Goal: Task Accomplishment & Management: Use online tool/utility

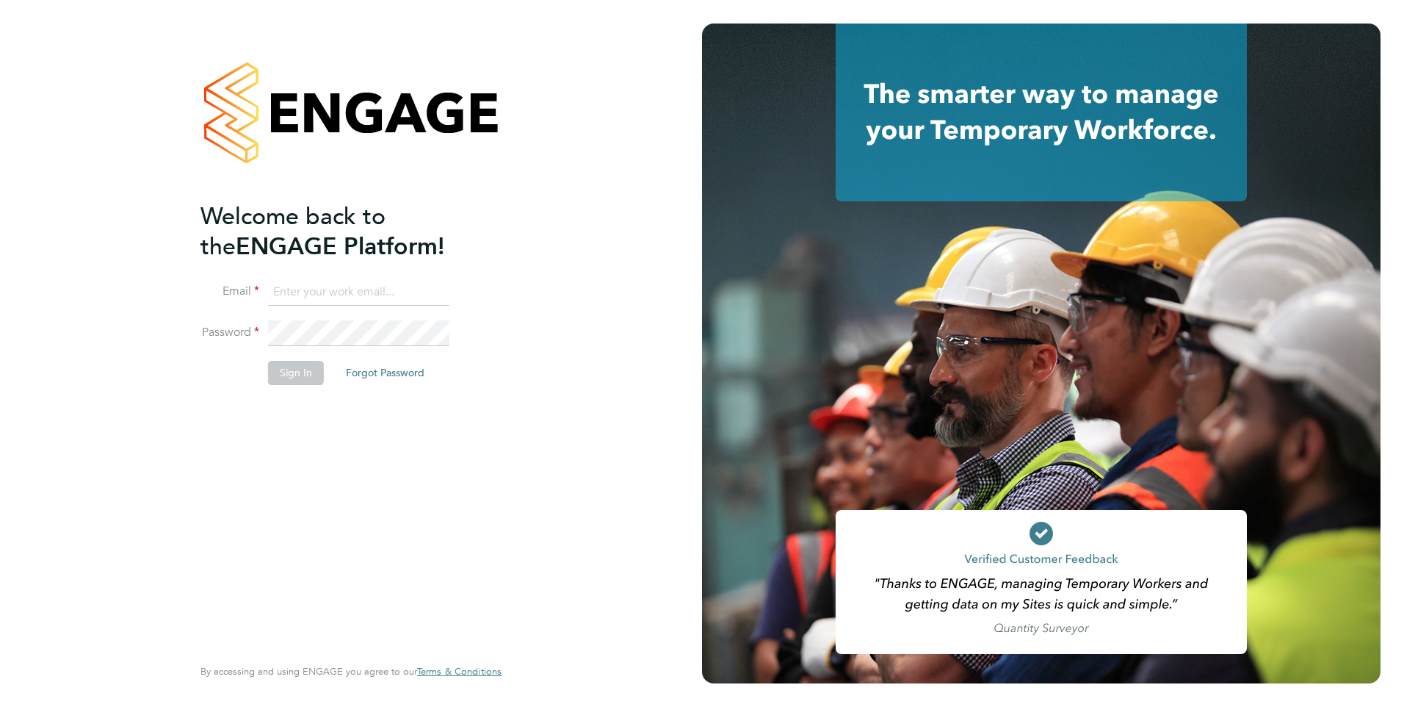
type input "[PERSON_NAME][EMAIL_ADDRESS][PERSON_NAME][DOMAIN_NAME]"
click at [289, 368] on button "Sign In" at bounding box center [296, 373] width 56 height 24
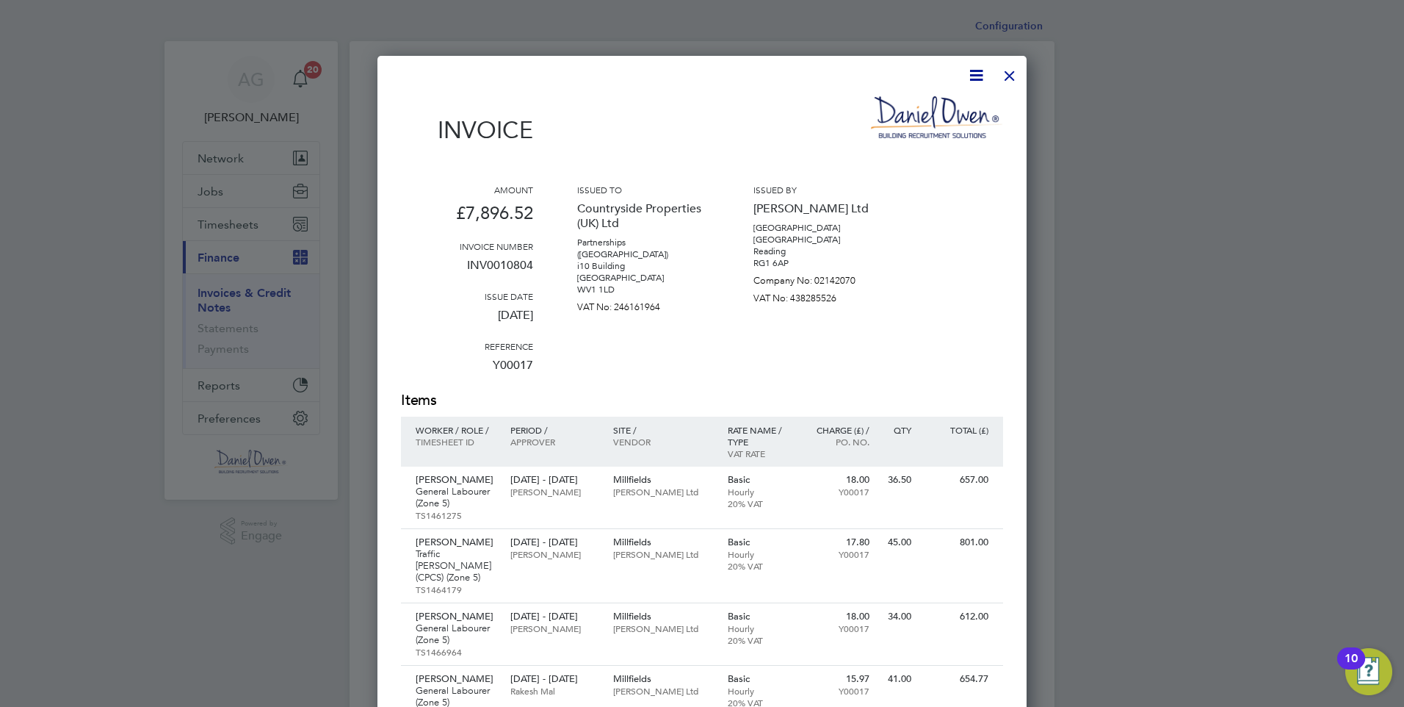
click at [1011, 68] on div at bounding box center [1010, 72] width 26 height 26
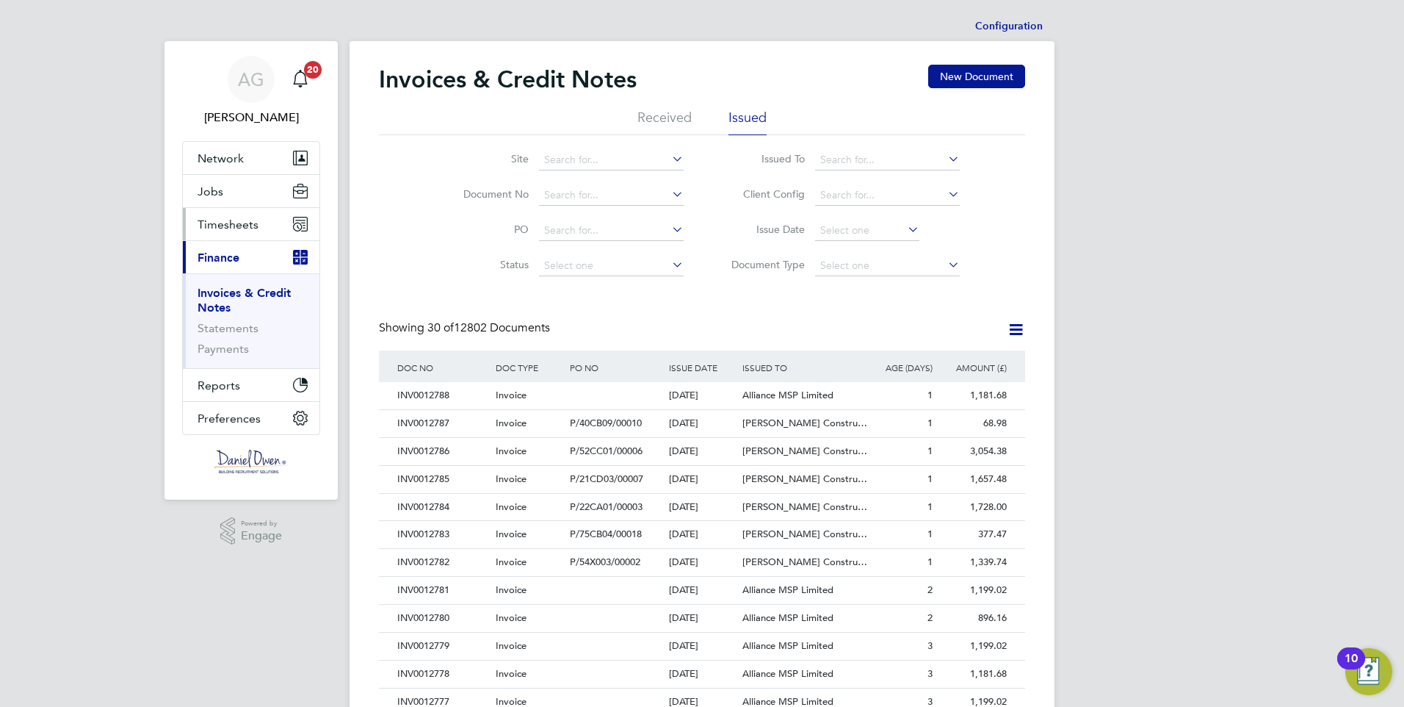
click at [211, 223] on span "Timesheets" at bounding box center [228, 224] width 61 height 14
click at [776, 193] on label "Client Config" at bounding box center [763, 193] width 84 height 13
click at [248, 226] on span "Timesheets" at bounding box center [228, 224] width 61 height 14
click at [226, 223] on span "Timesheets" at bounding box center [228, 224] width 61 height 14
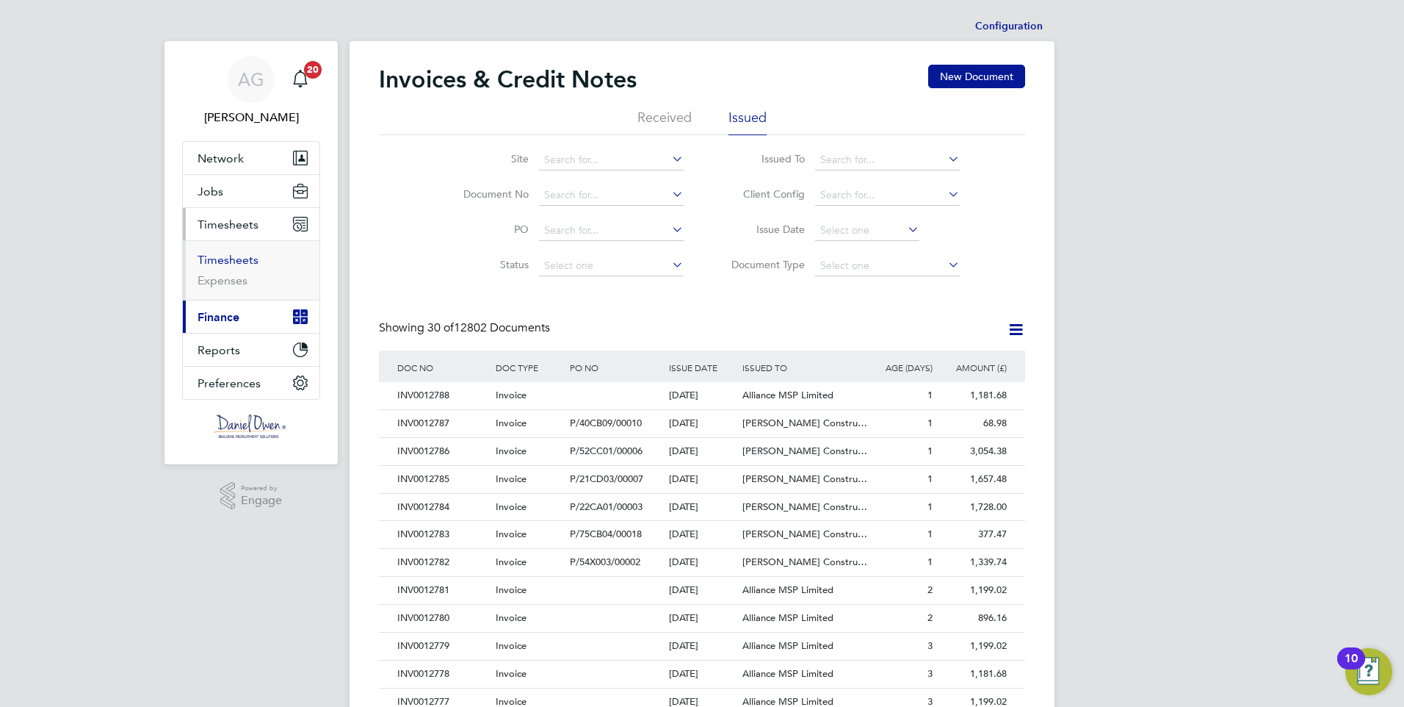
click at [220, 259] on link "Timesheets" at bounding box center [228, 260] width 61 height 14
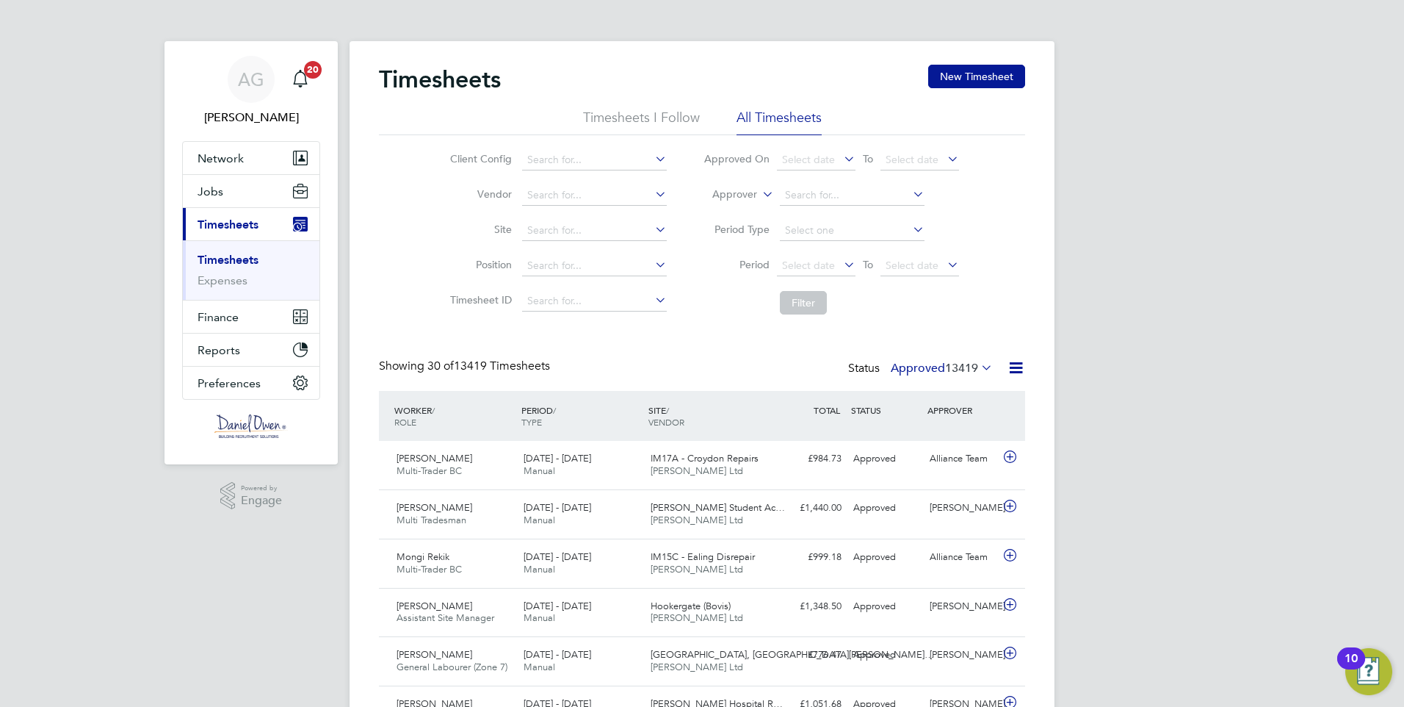
click at [721, 196] on label "Approver" at bounding box center [724, 194] width 66 height 15
click at [736, 216] on li "Worker" at bounding box center [721, 211] width 73 height 19
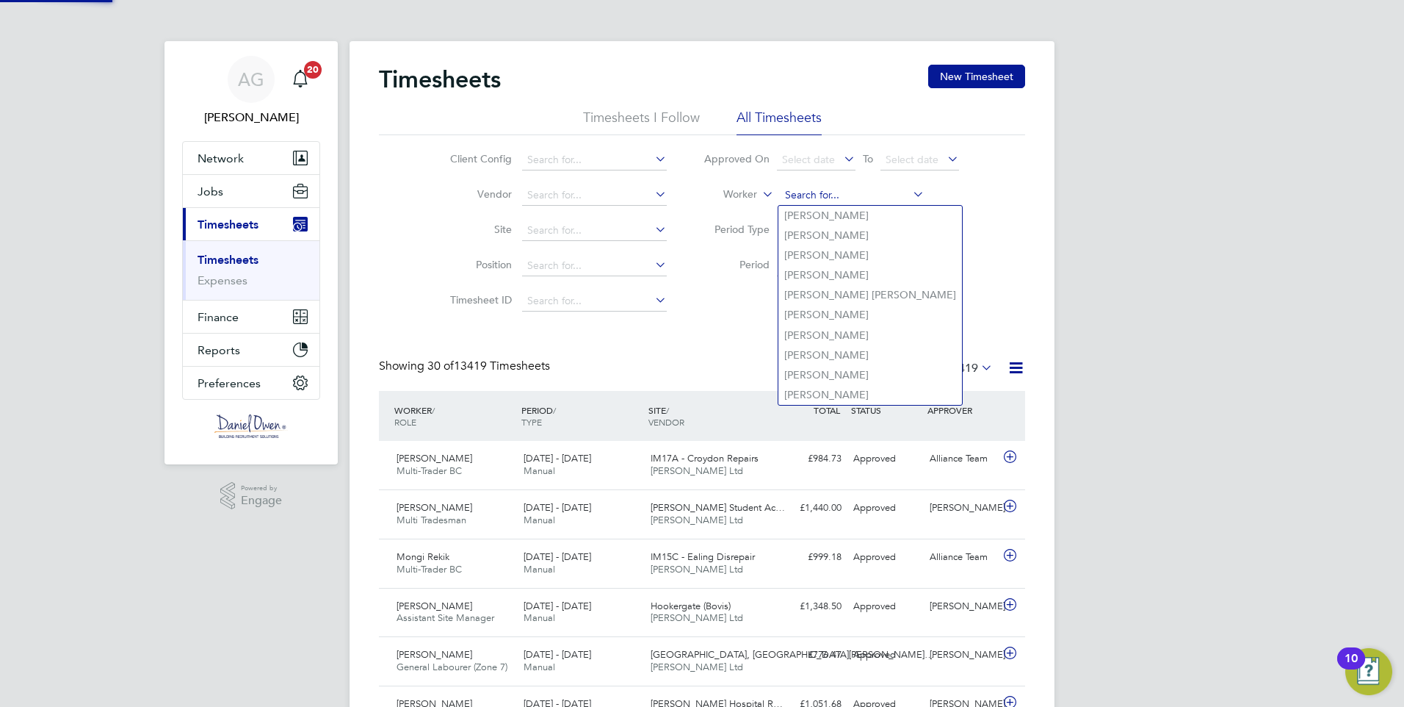
click at [825, 198] on input at bounding box center [852, 195] width 145 height 21
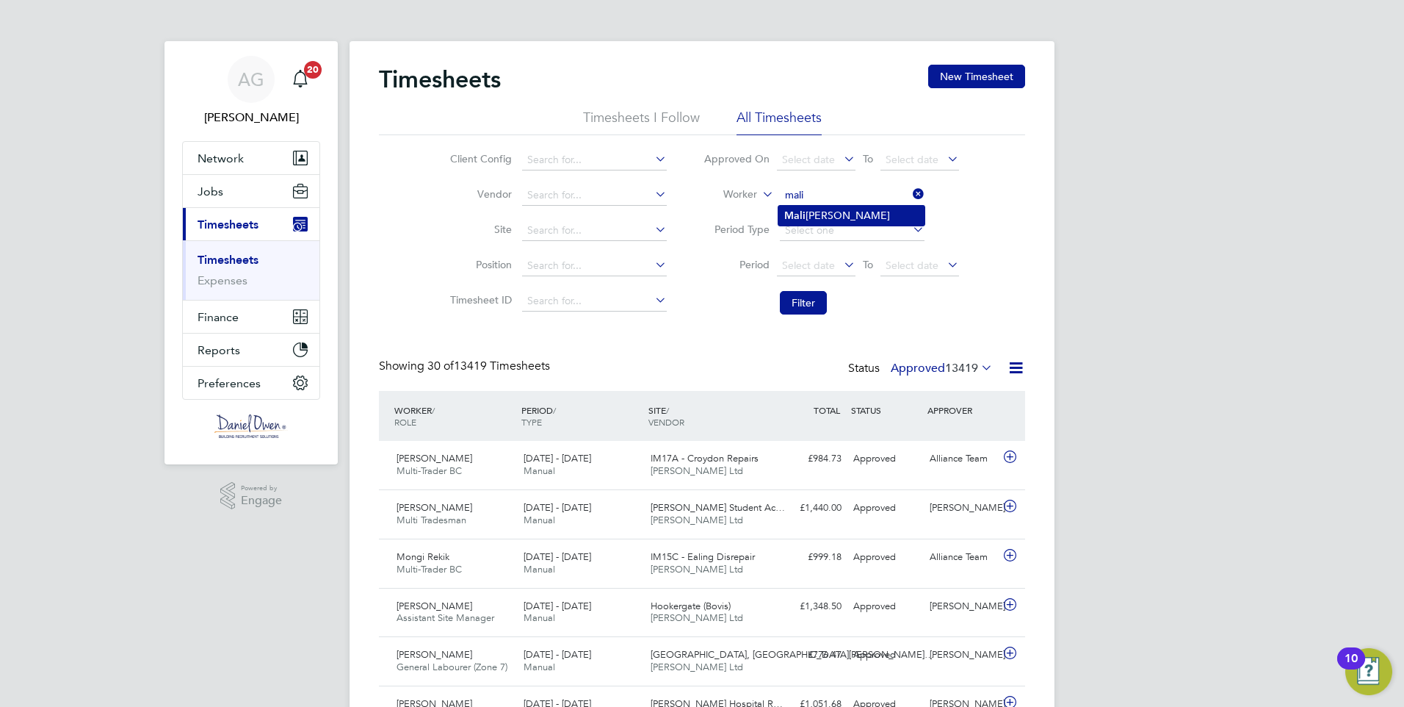
click at [845, 211] on li "[PERSON_NAME]" at bounding box center [852, 216] width 146 height 20
type input "[PERSON_NAME]"
click at [798, 292] on button "Filter" at bounding box center [803, 303] width 47 height 24
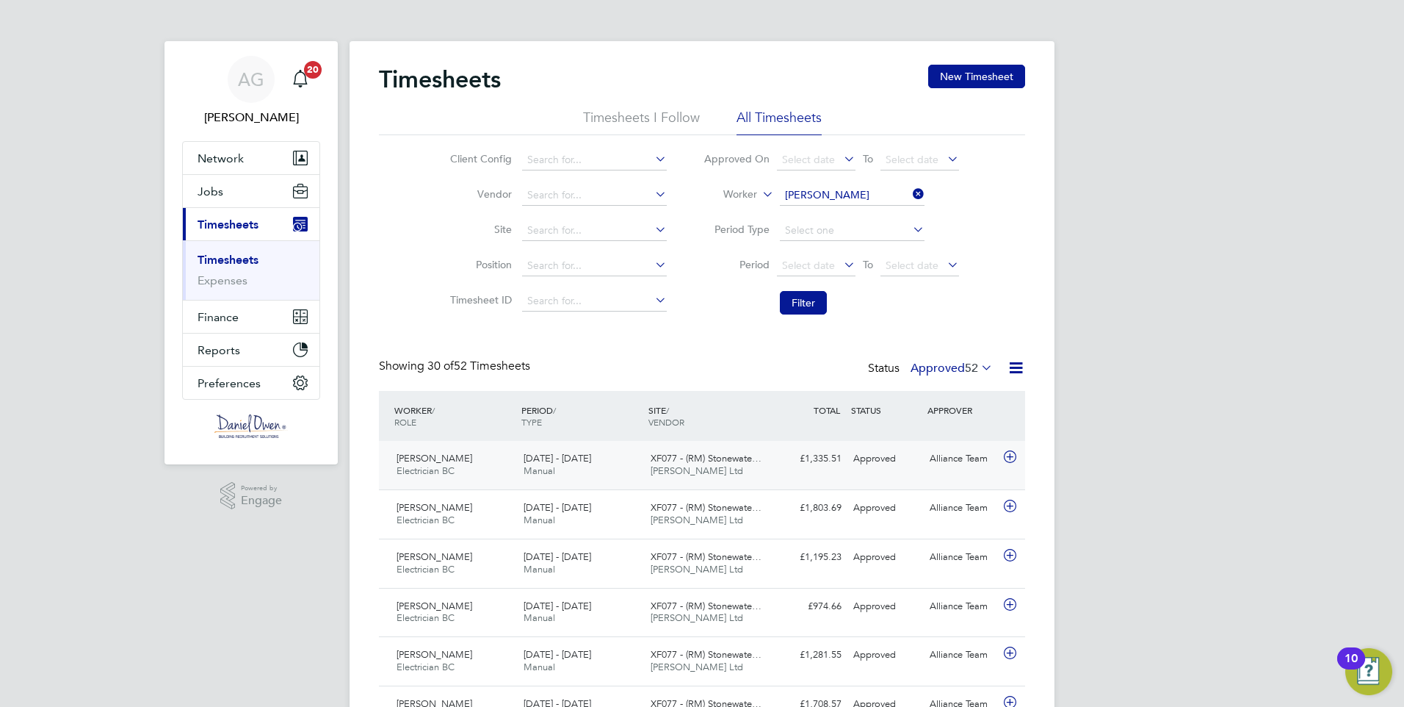
click at [538, 469] on span "Manual" at bounding box center [540, 470] width 32 height 12
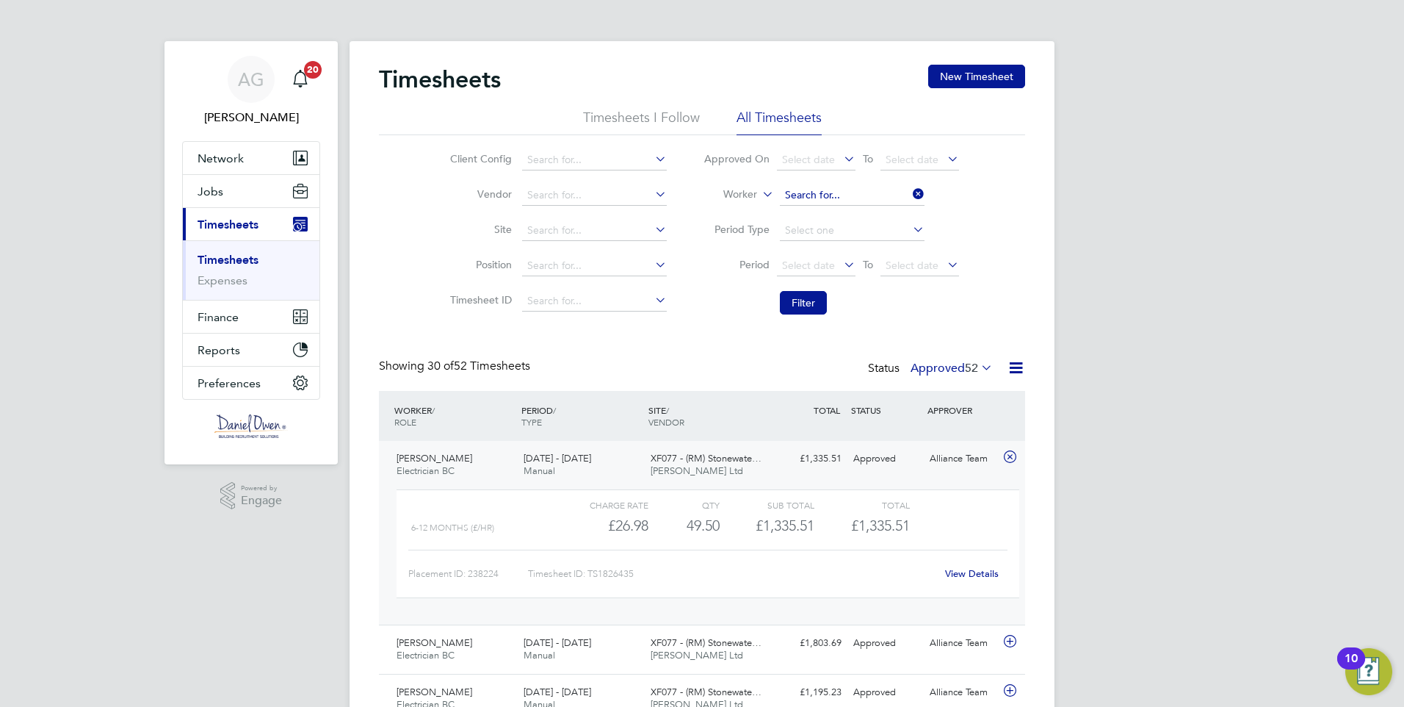
click at [846, 194] on input at bounding box center [852, 195] width 145 height 21
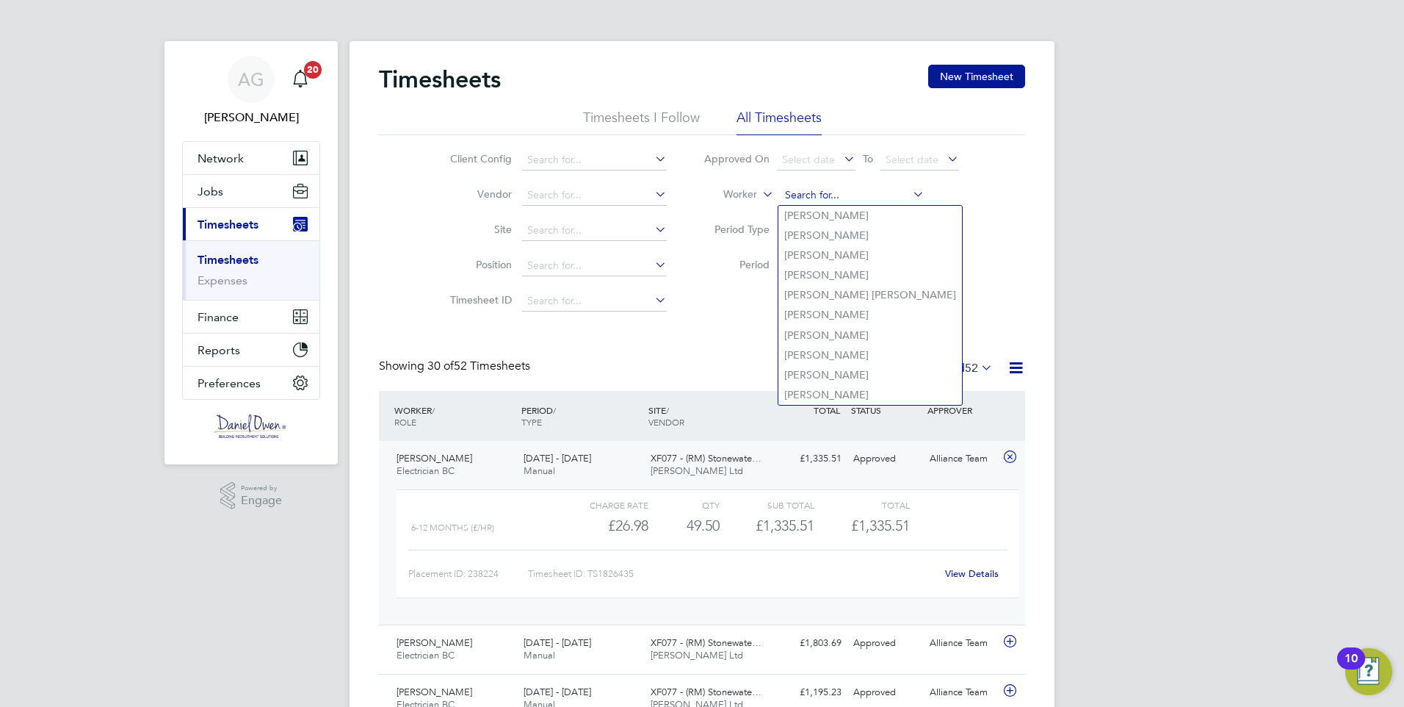
type input "c"
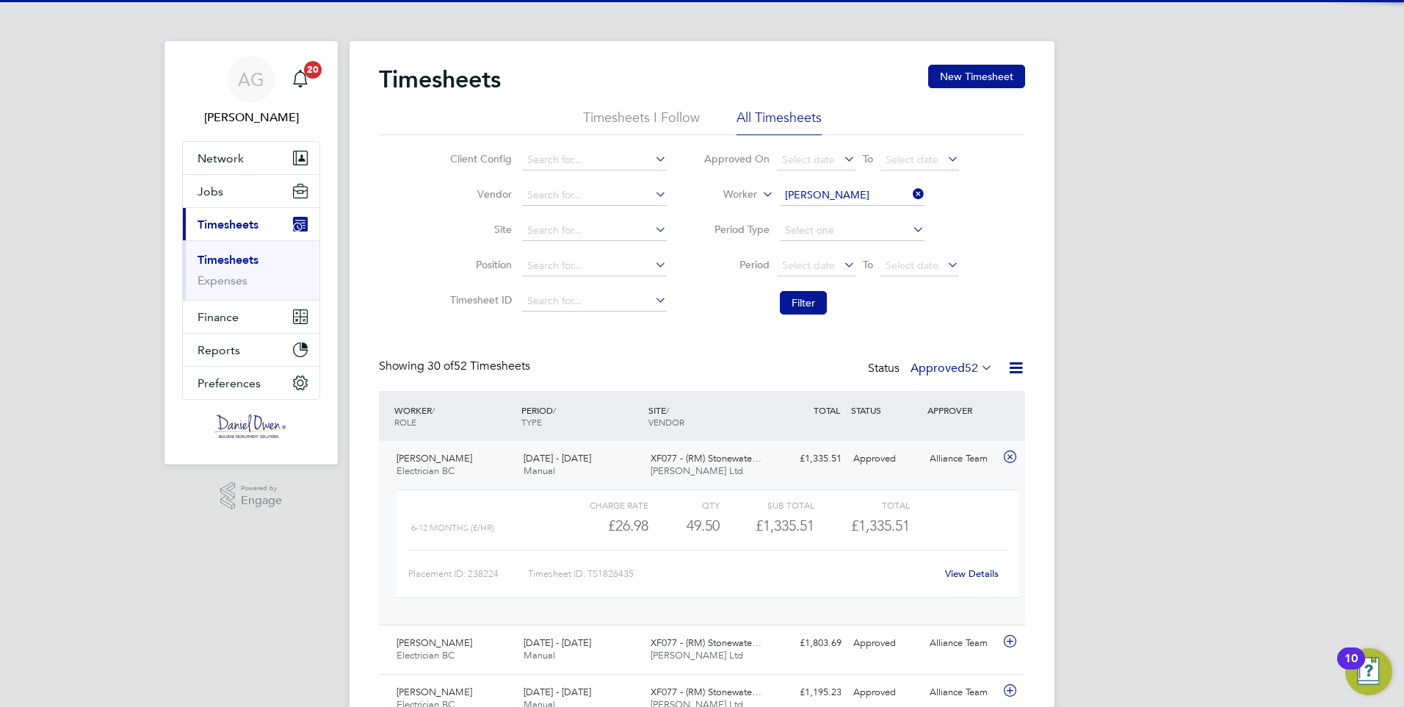
click at [873, 210] on b "Cook" at bounding box center [886, 215] width 26 height 12
type input "[PERSON_NAME]"
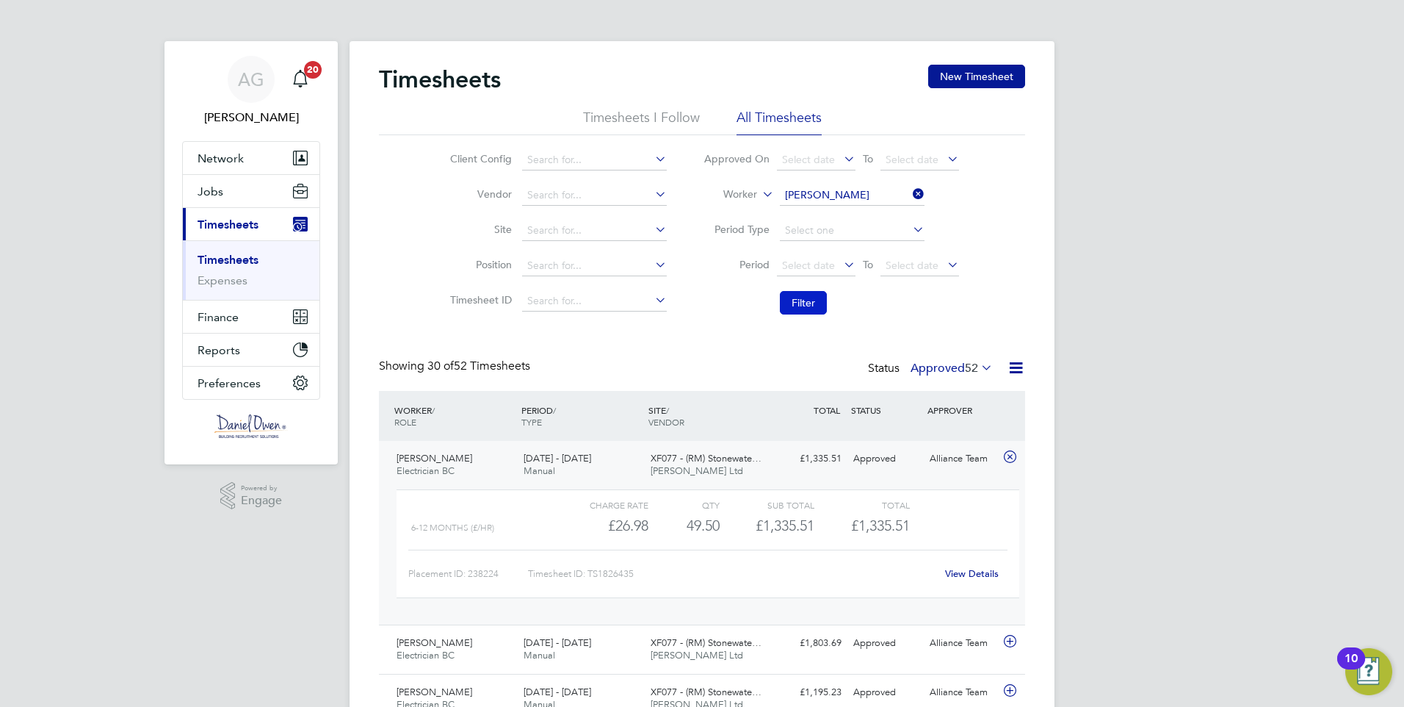
click at [810, 303] on button "Filter" at bounding box center [803, 303] width 47 height 24
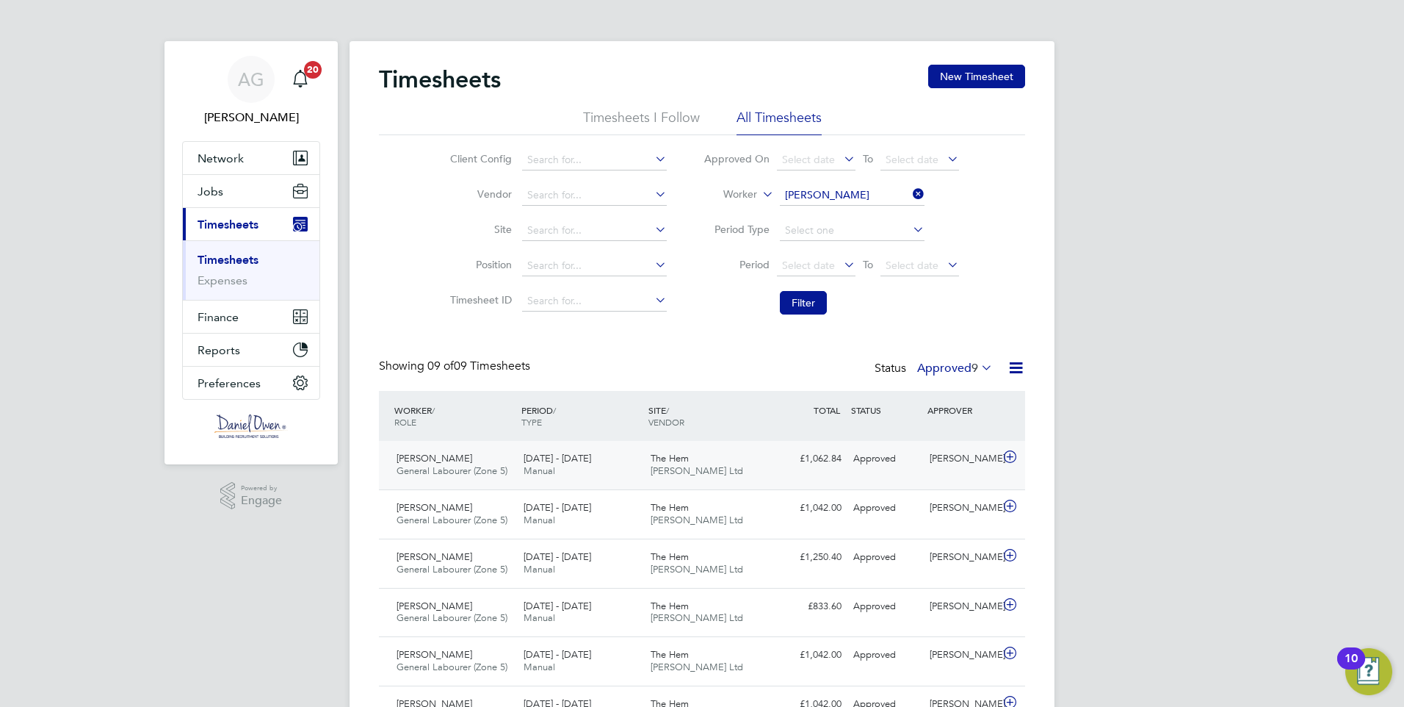
click at [576, 468] on div "[DATE] - [DATE] Manual" at bounding box center [581, 465] width 127 height 37
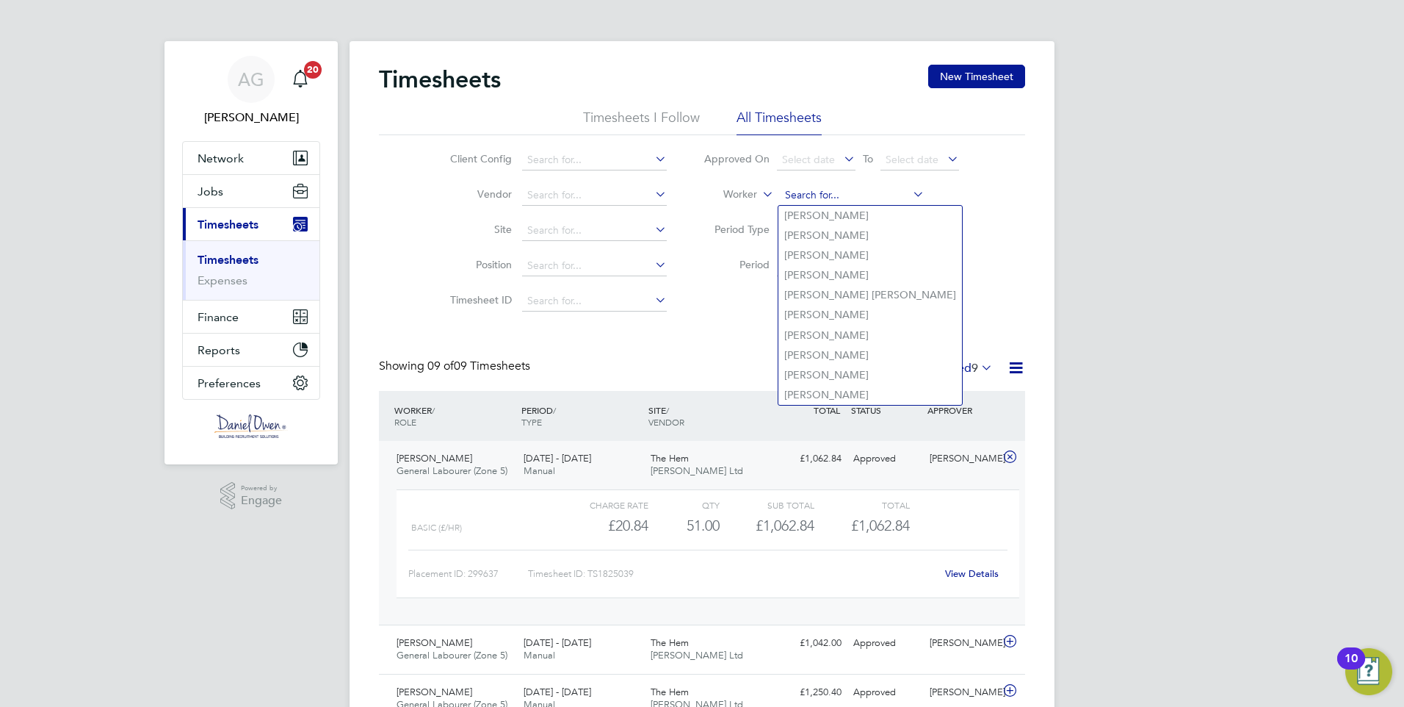
click at [852, 195] on input at bounding box center [852, 195] width 145 height 21
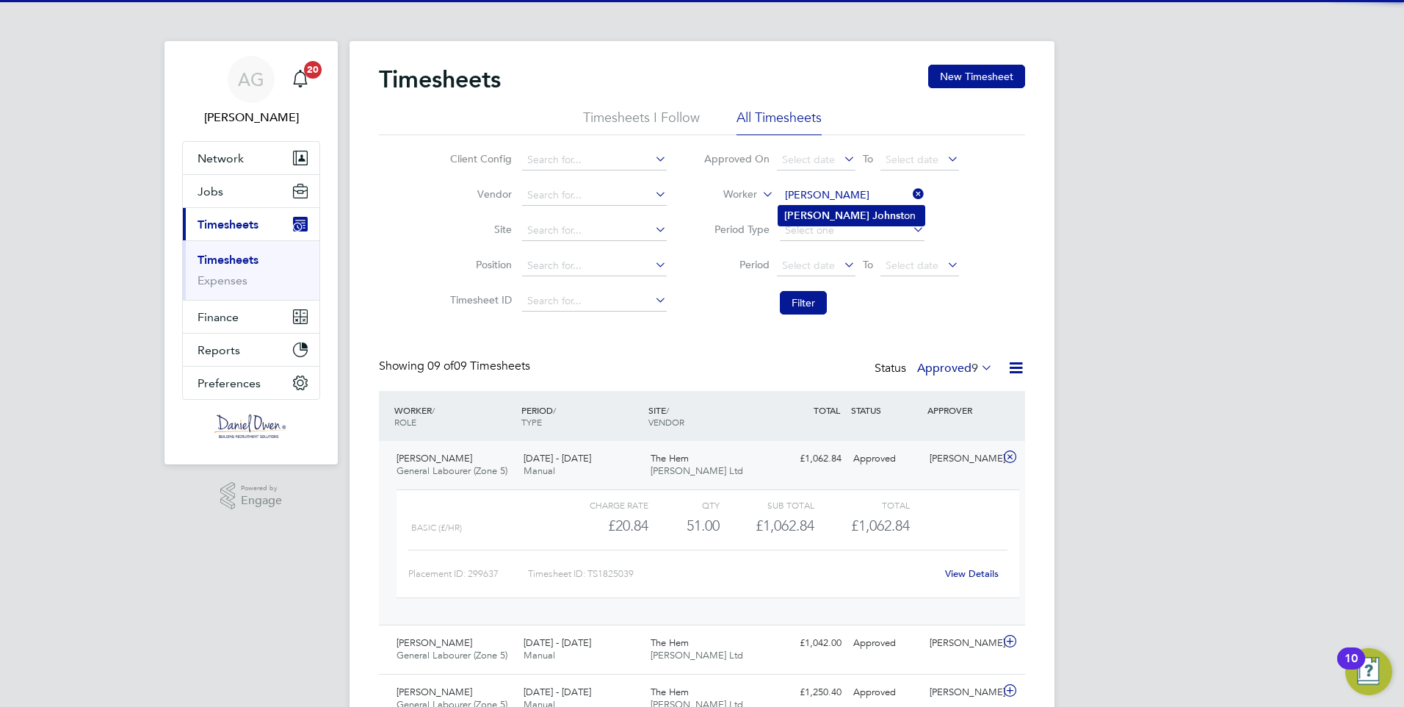
click at [873, 217] on b "Johnst" at bounding box center [889, 215] width 32 height 12
type input "[PERSON_NAME]"
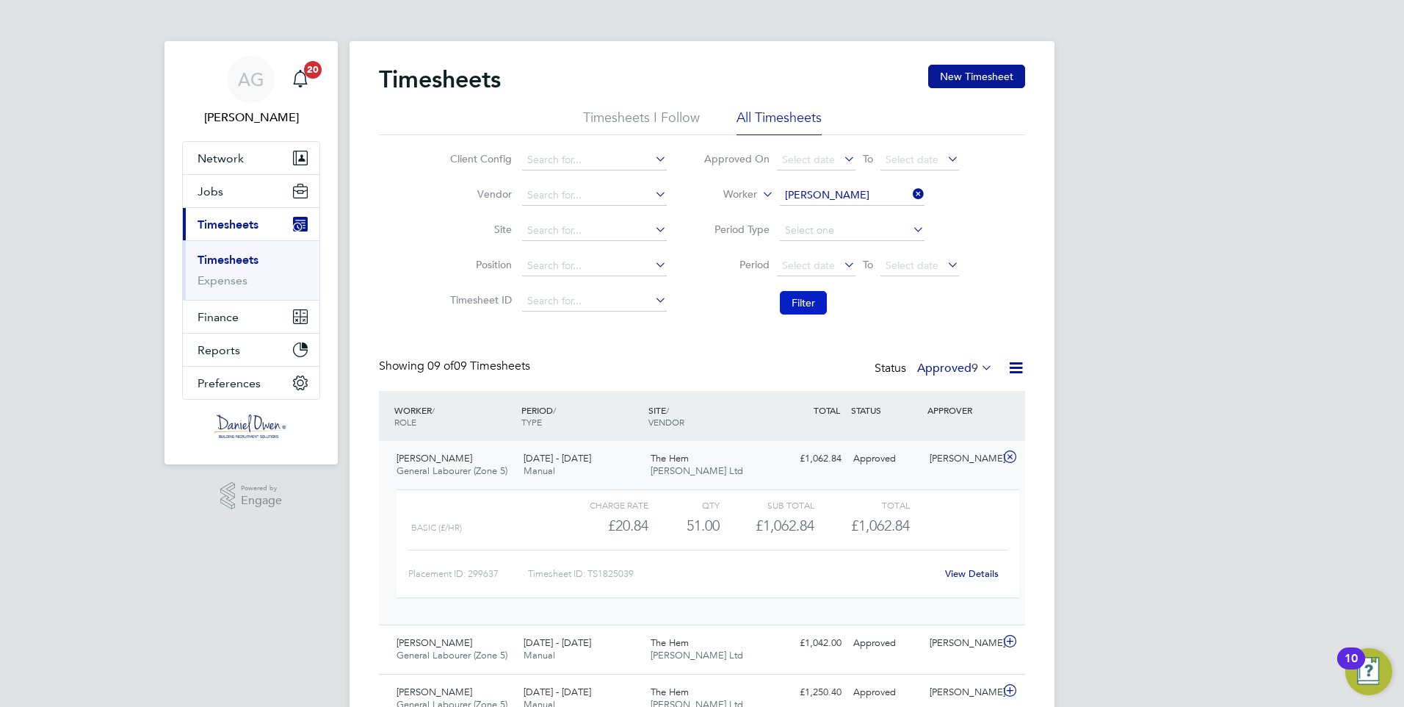
click at [801, 311] on button "Filter" at bounding box center [803, 303] width 47 height 24
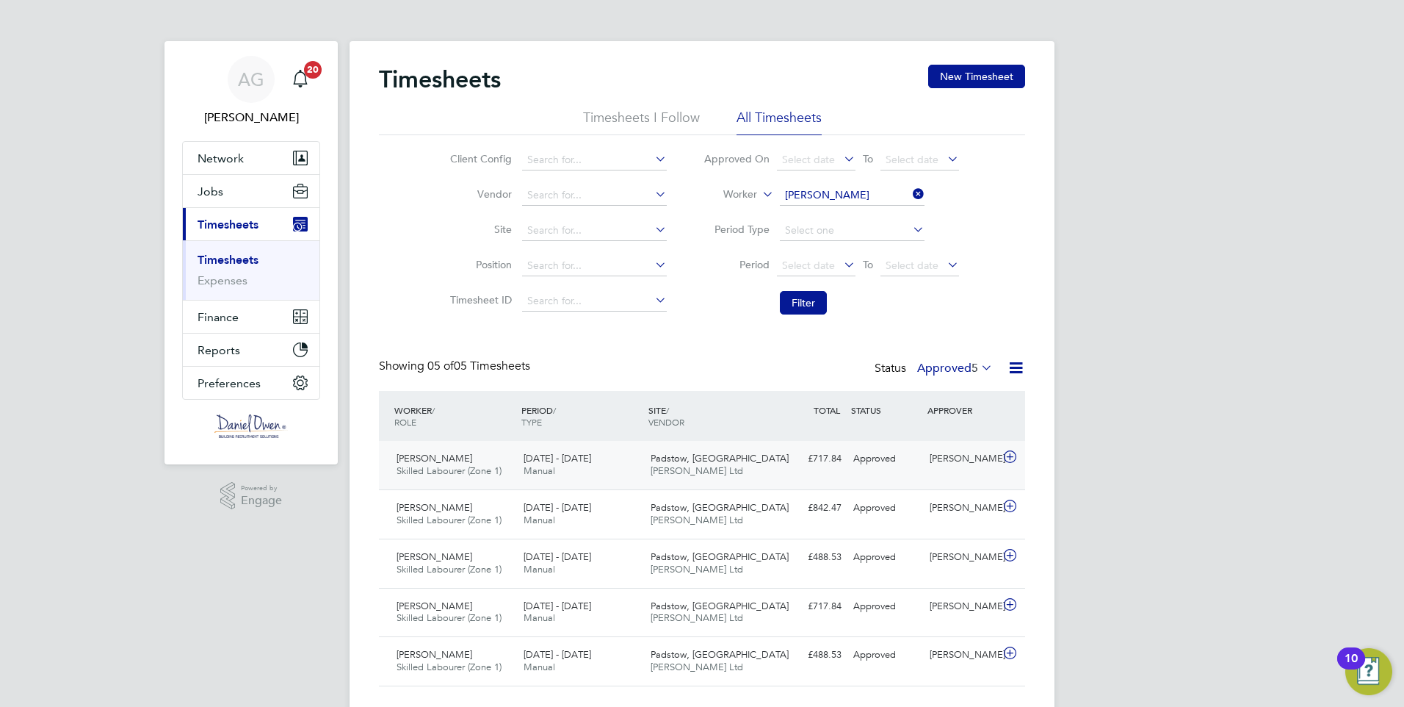
click at [594, 454] on div "[DATE] - [DATE] Manual" at bounding box center [581, 465] width 127 height 37
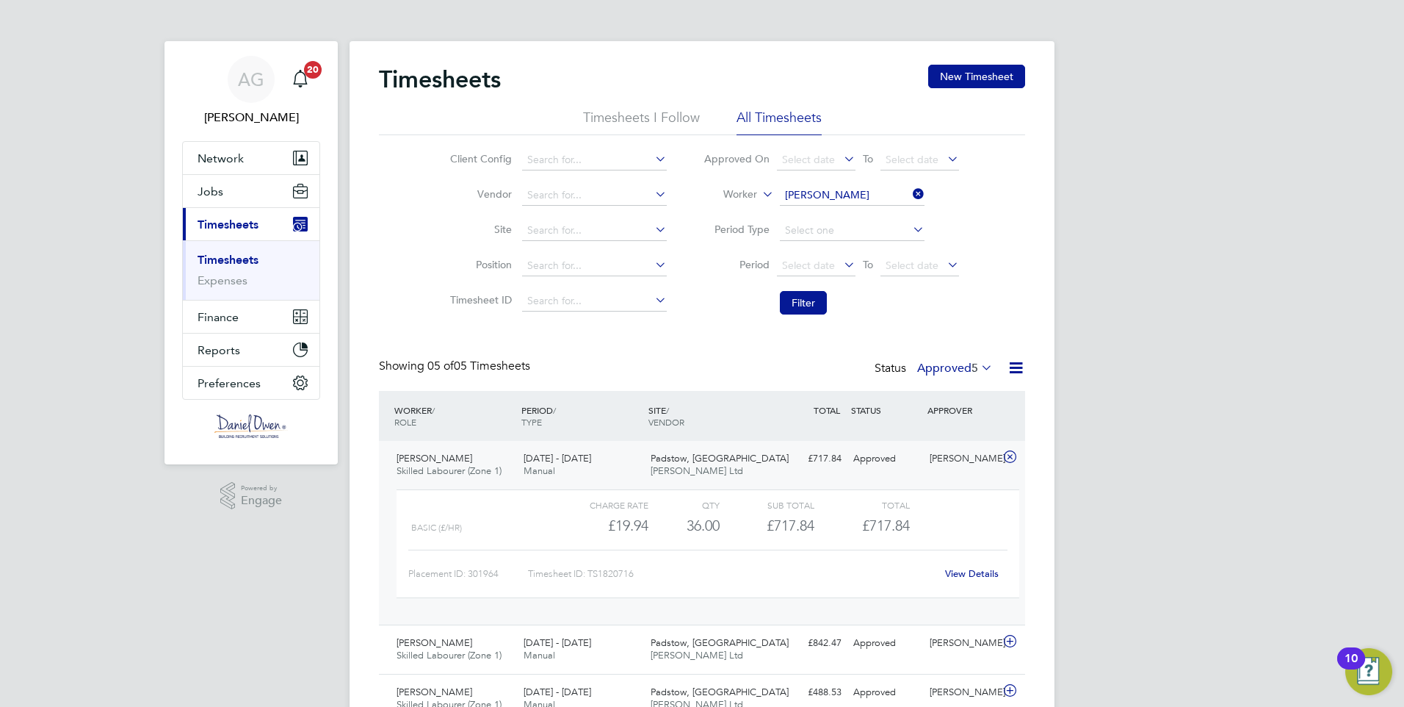
click at [594, 454] on div "[DATE] - [DATE] Manual" at bounding box center [581, 465] width 127 height 37
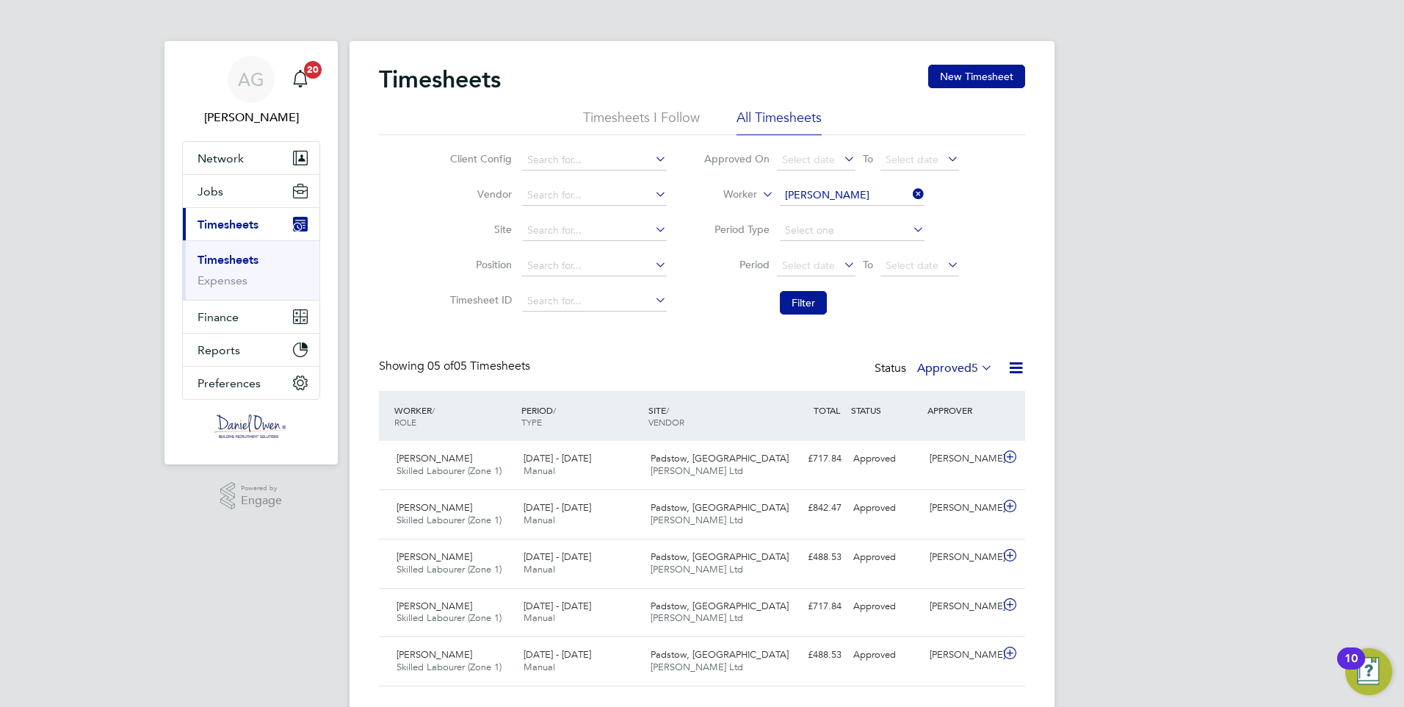
click at [972, 372] on span "5" at bounding box center [975, 368] width 7 height 15
click at [959, 394] on li "All" at bounding box center [954, 393] width 68 height 21
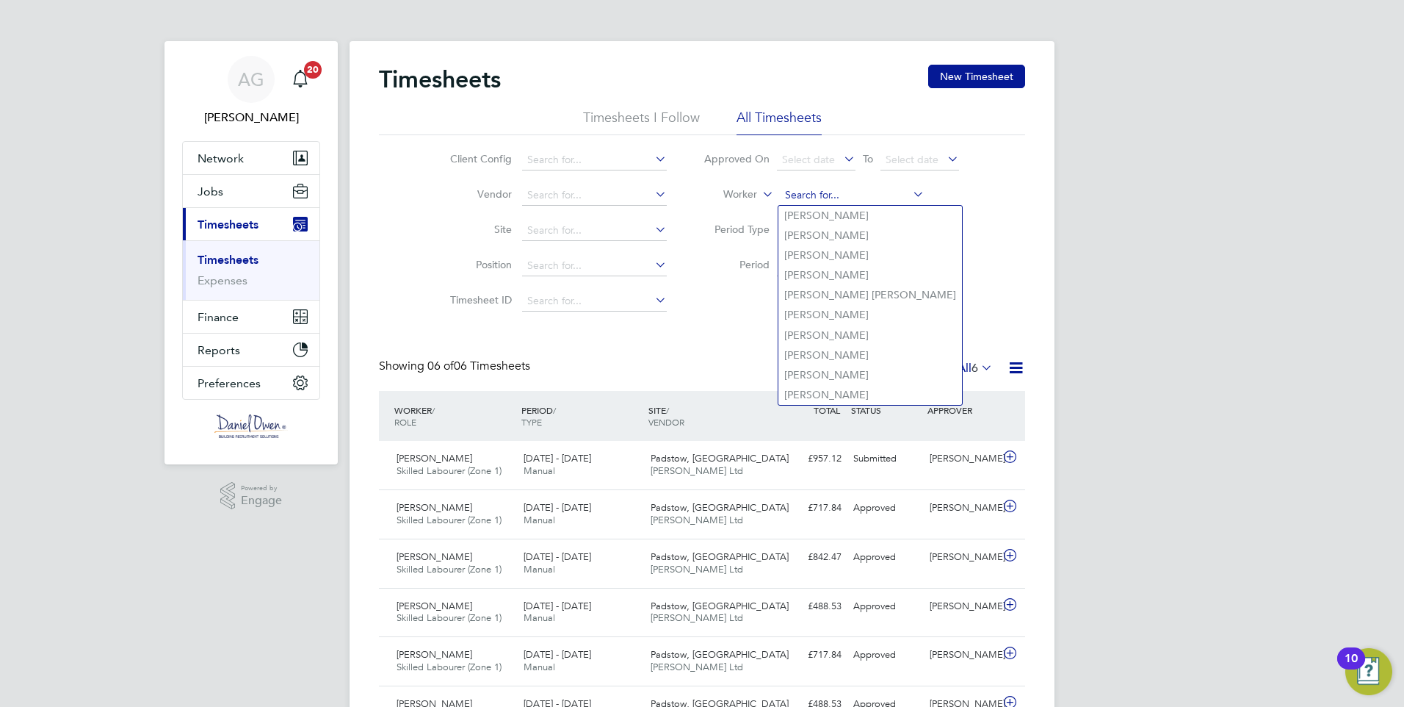
click at [879, 192] on input at bounding box center [852, 195] width 145 height 21
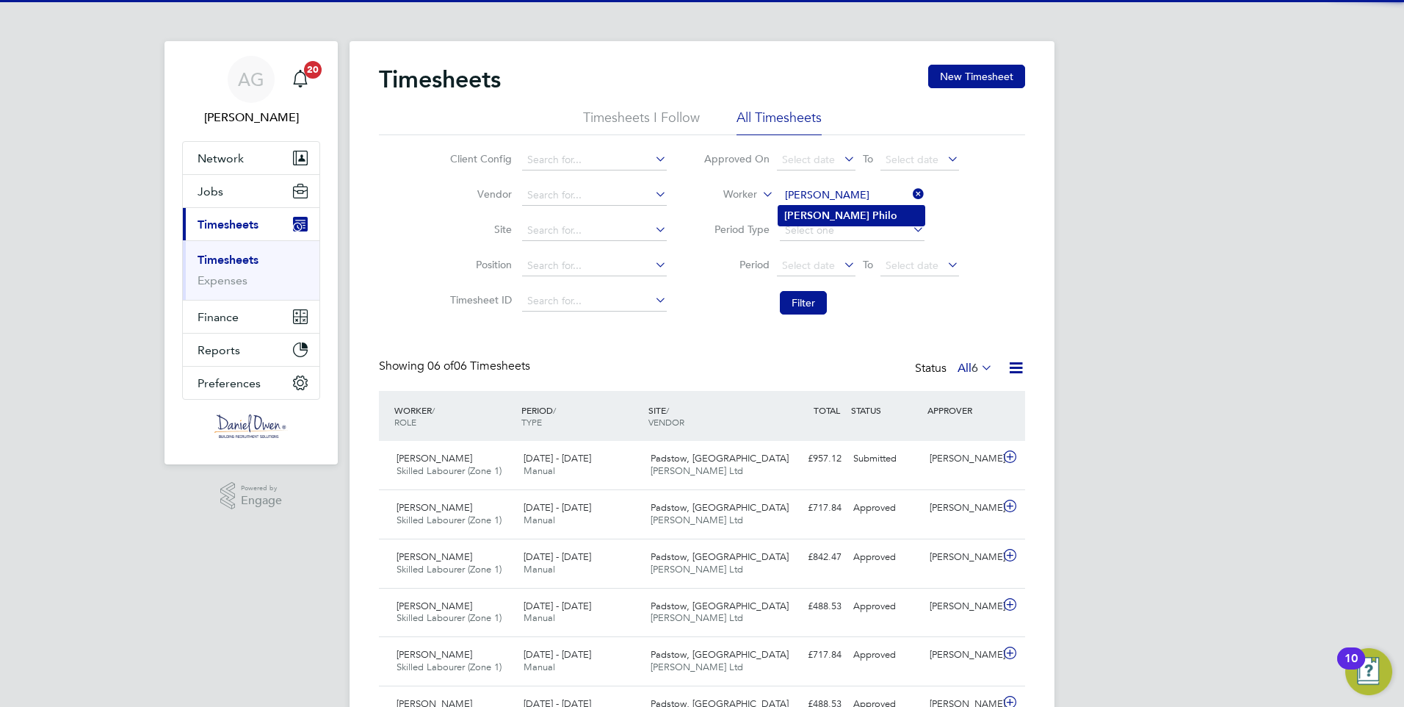
click at [873, 211] on b "Philo" at bounding box center [885, 215] width 25 height 12
type input "[PERSON_NAME]"
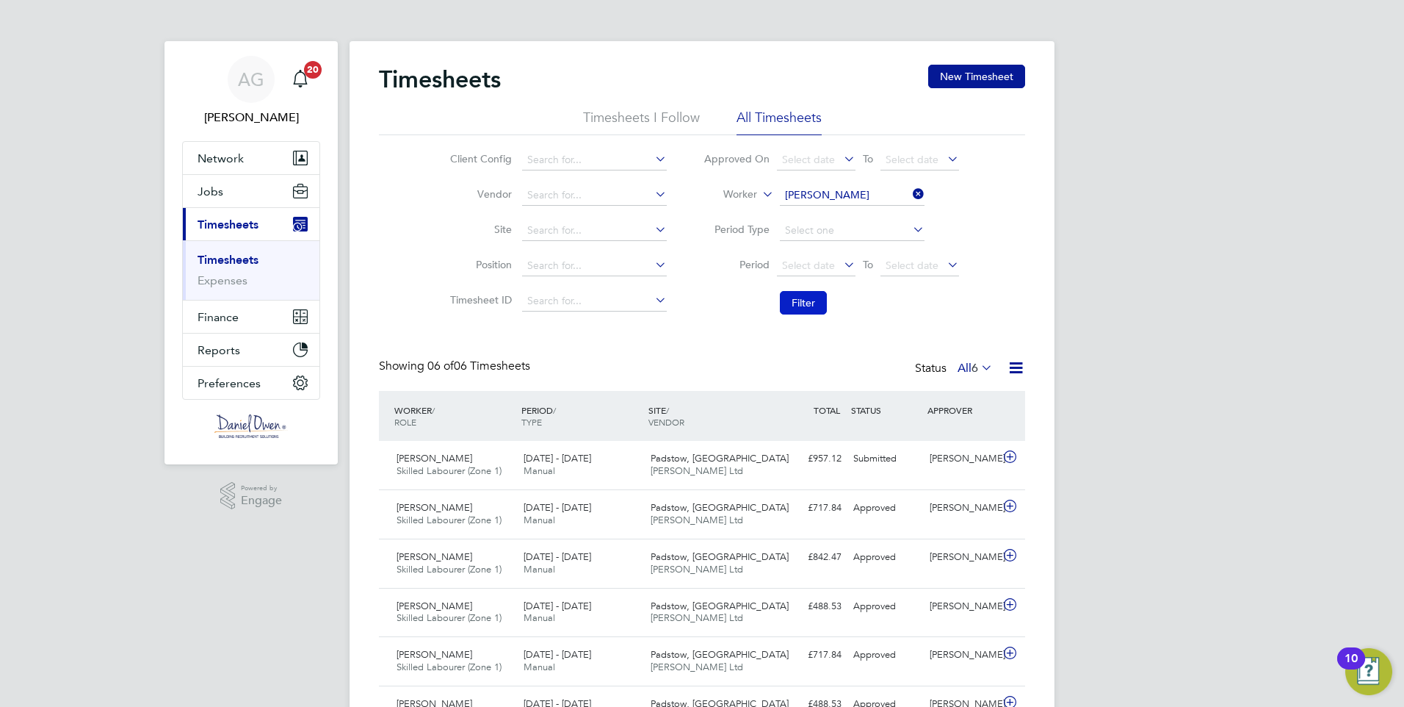
click at [793, 305] on button "Filter" at bounding box center [803, 303] width 47 height 24
click at [682, 457] on span "[PERSON_NAME] Hospital R…" at bounding box center [717, 458] width 132 height 12
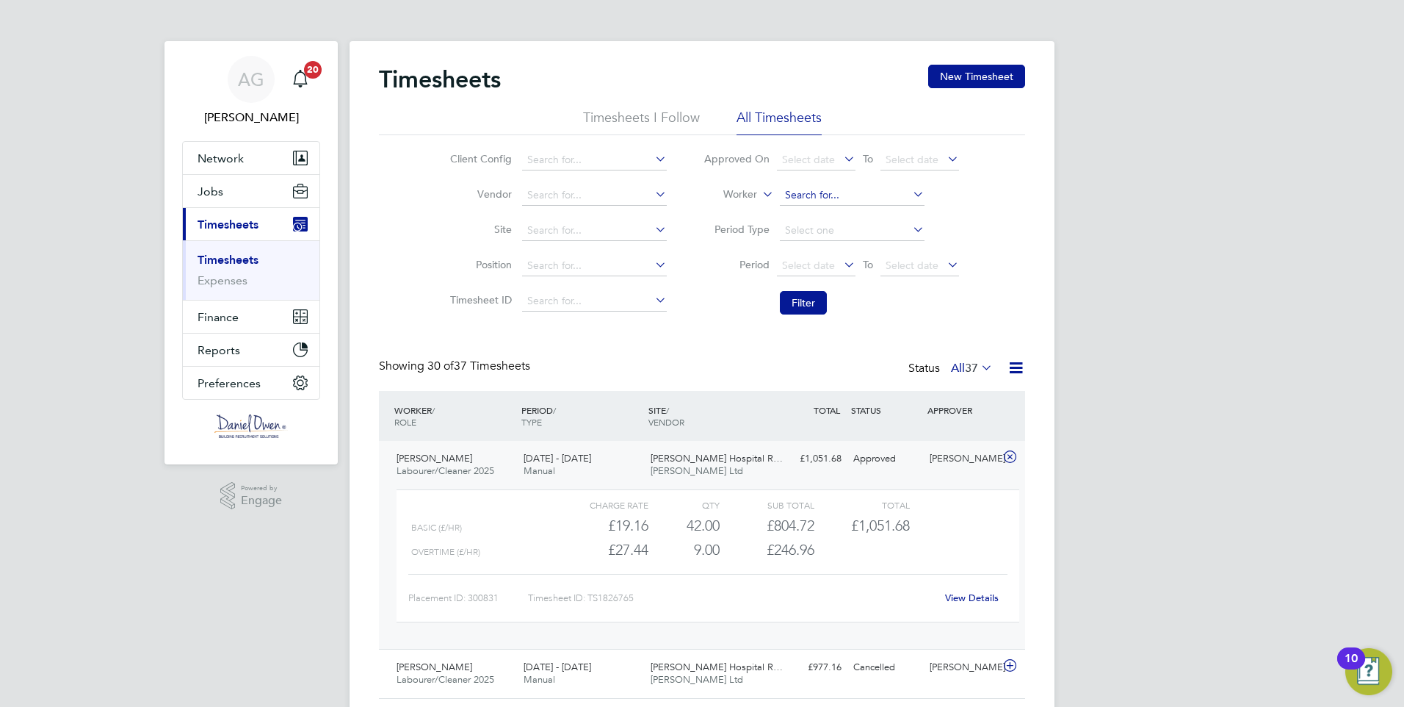
click at [857, 197] on input at bounding box center [852, 195] width 145 height 21
click at [833, 248] on li "[PERSON_NAME]" at bounding box center [852, 255] width 146 height 20
type input "[PERSON_NAME]"
click at [796, 304] on button "Filter" at bounding box center [803, 303] width 47 height 24
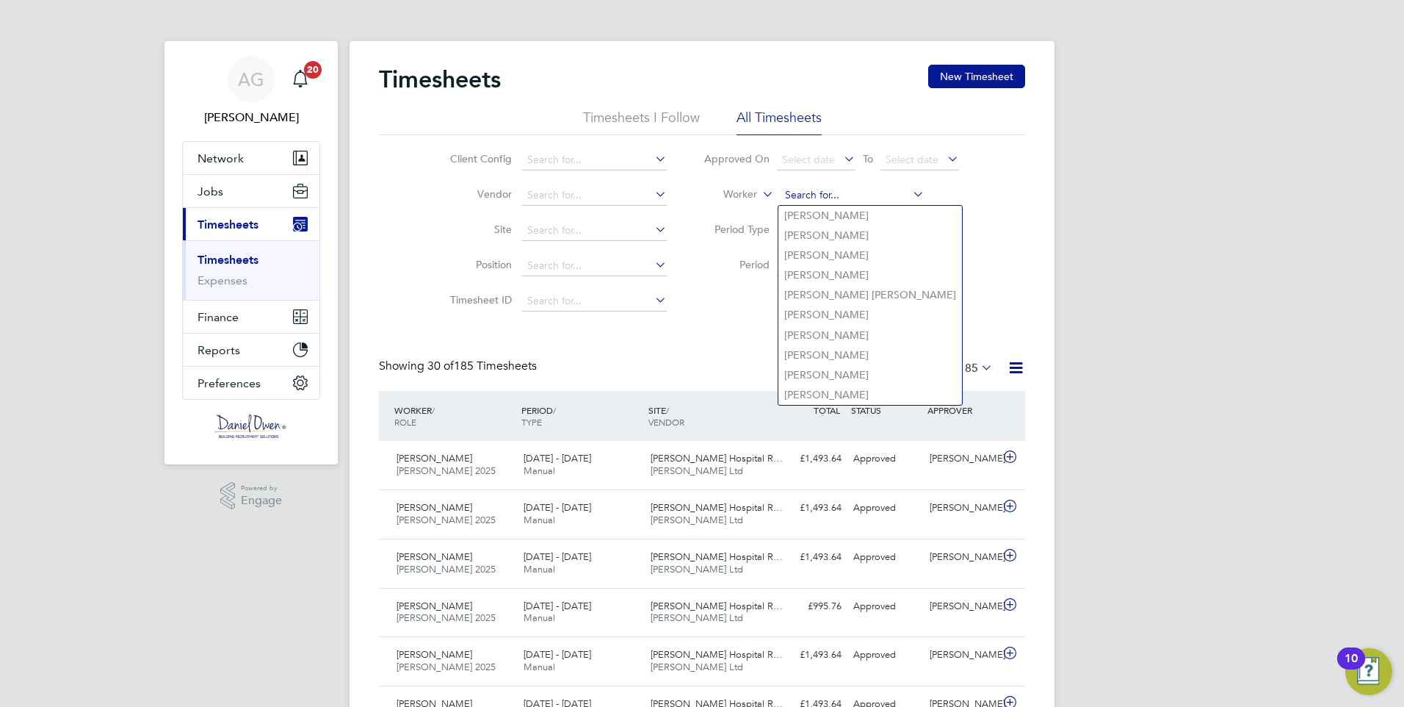
click at [860, 185] on input at bounding box center [852, 195] width 145 height 21
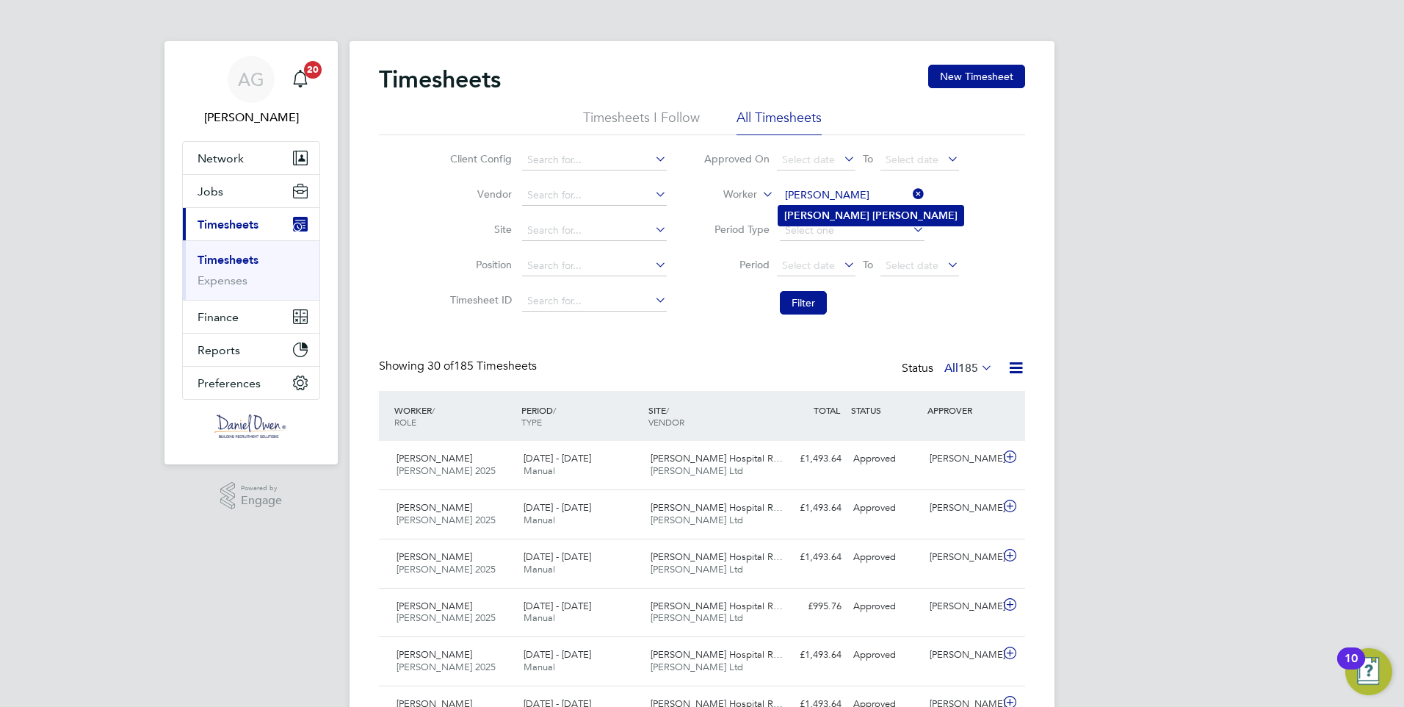
click at [873, 214] on b "[PERSON_NAME]" at bounding box center [915, 215] width 85 height 12
type input "[PERSON_NAME]"
click at [793, 301] on button "Filter" at bounding box center [803, 303] width 47 height 24
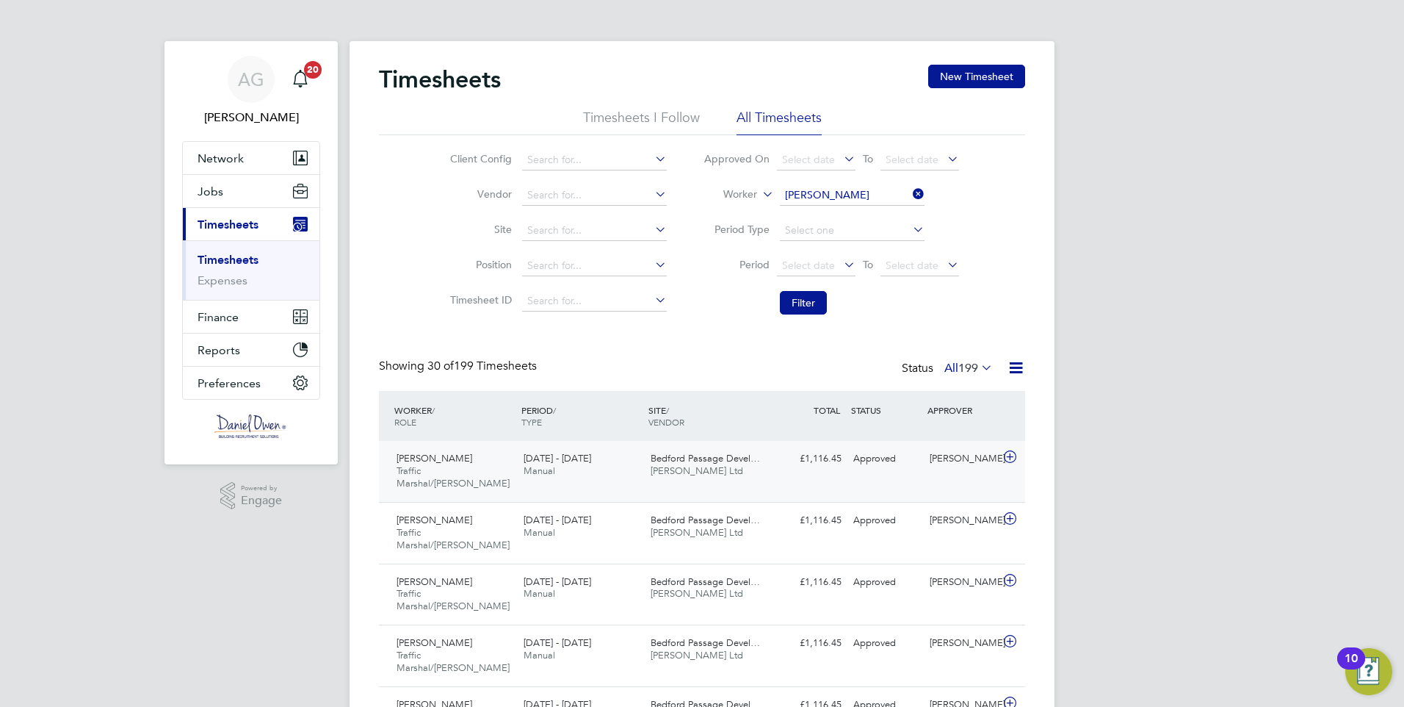
click at [615, 469] on div "[DATE] - [DATE] Manual" at bounding box center [581, 465] width 127 height 37
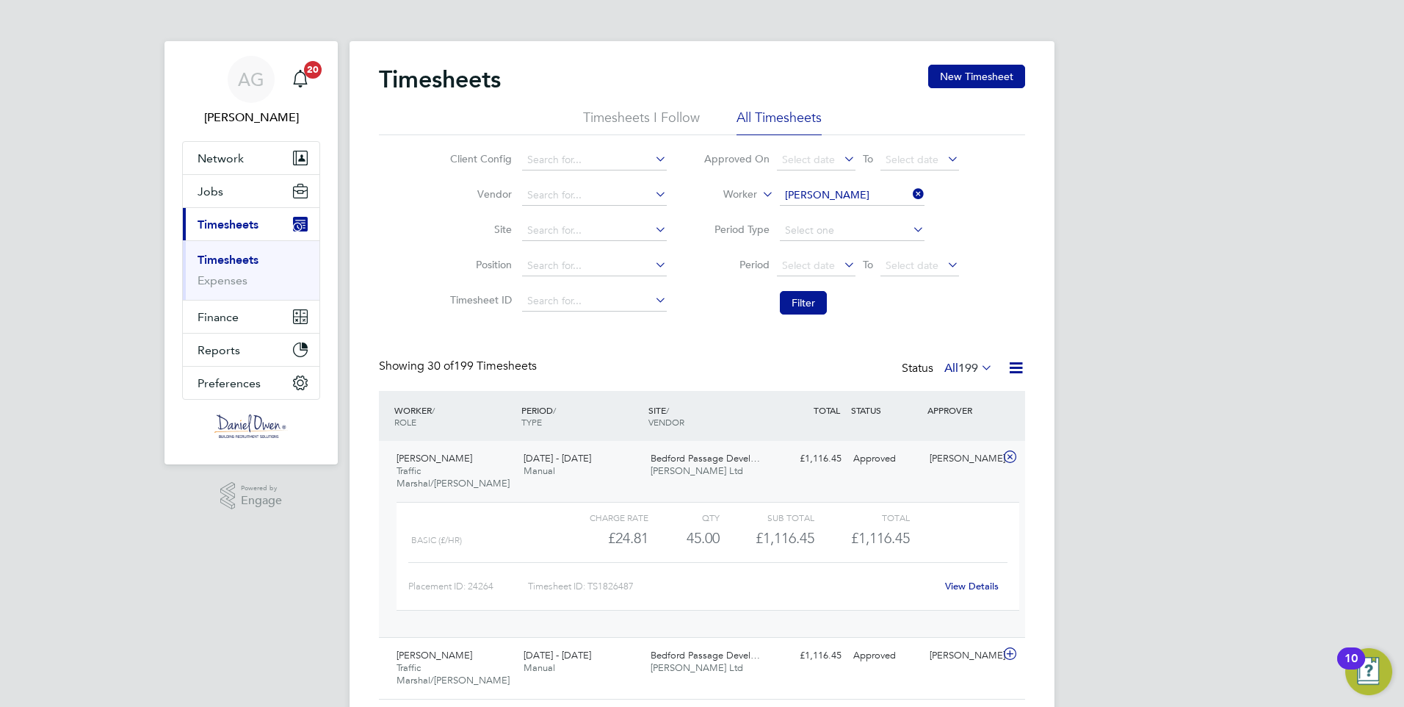
drag, startPoint x: 886, startPoint y: 178, endPoint x: 870, endPoint y: 190, distance: 19.4
click at [884, 178] on li "Worker [PERSON_NAME]" at bounding box center [831, 195] width 292 height 35
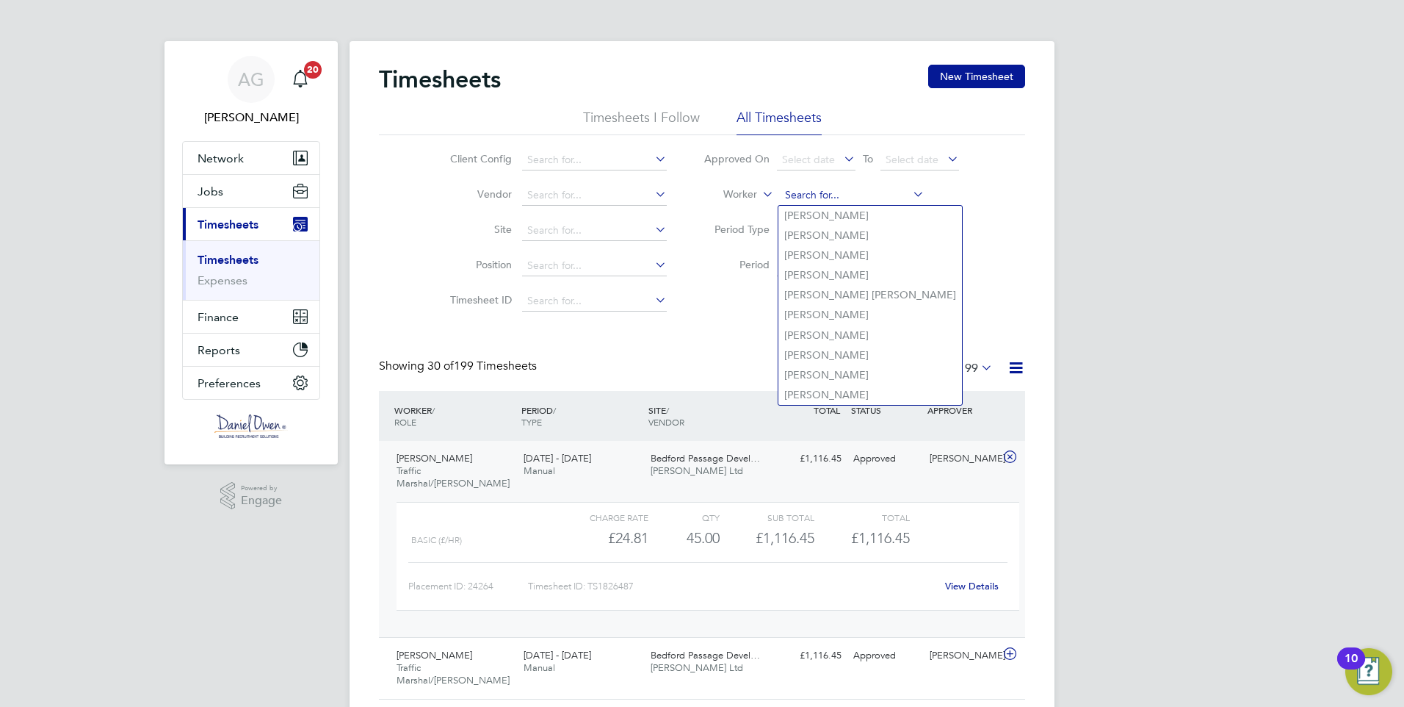
click at [870, 190] on input at bounding box center [852, 195] width 145 height 21
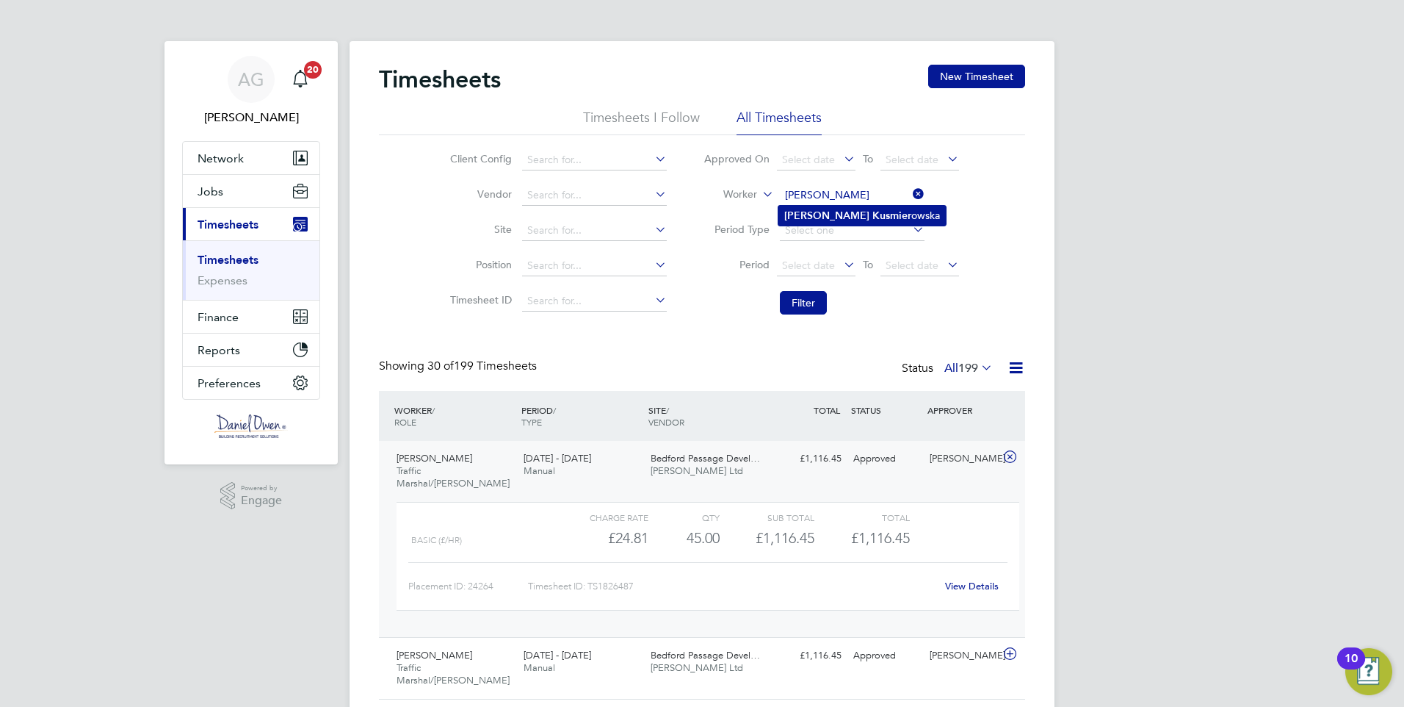
drag, startPoint x: 846, startPoint y: 213, endPoint x: 844, endPoint y: 221, distance: 8.4
click at [844, 221] on li "[PERSON_NAME] owska" at bounding box center [862, 216] width 167 height 20
type input "[PERSON_NAME]"
click at [796, 304] on button "Filter" at bounding box center [803, 303] width 47 height 24
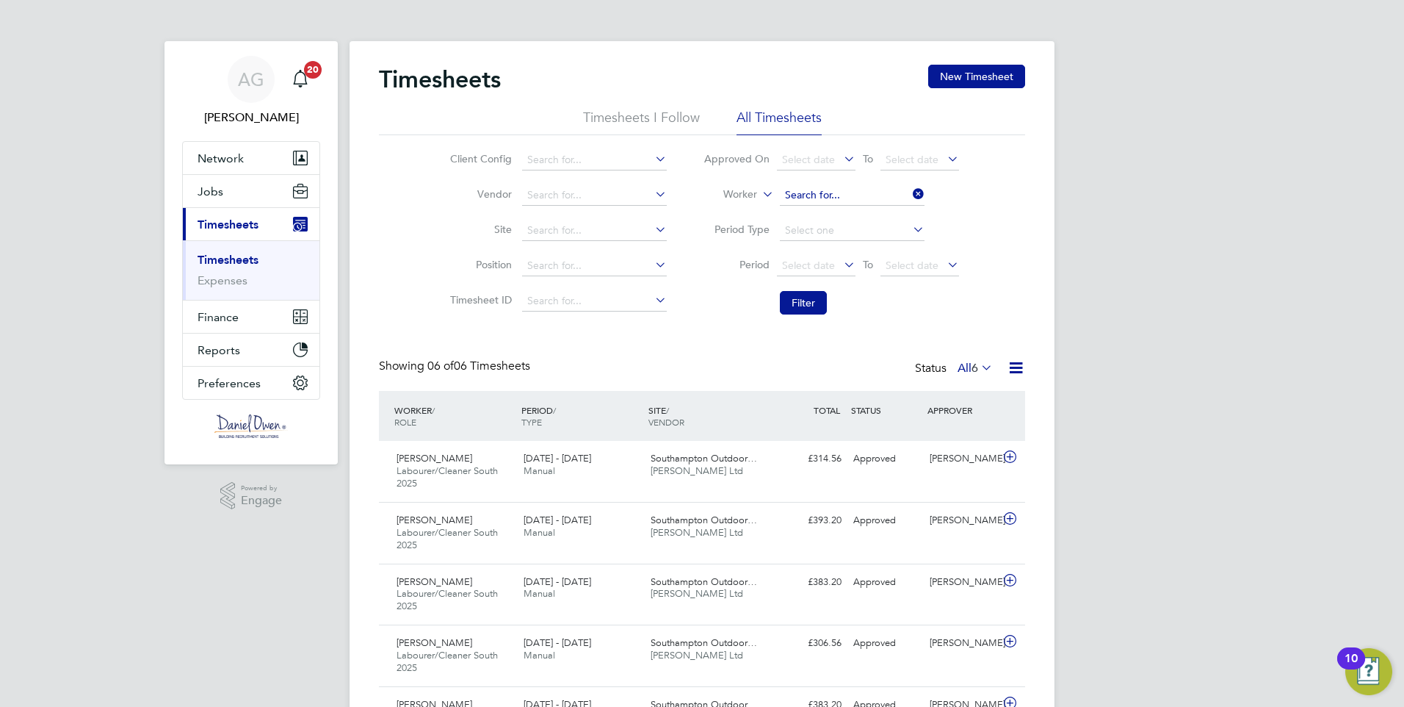
click at [823, 202] on input at bounding box center [852, 195] width 145 height 21
click at [873, 220] on b "Mi" at bounding box center [879, 215] width 12 height 12
type input "[PERSON_NAME]"
click at [807, 306] on button "Filter" at bounding box center [803, 303] width 47 height 24
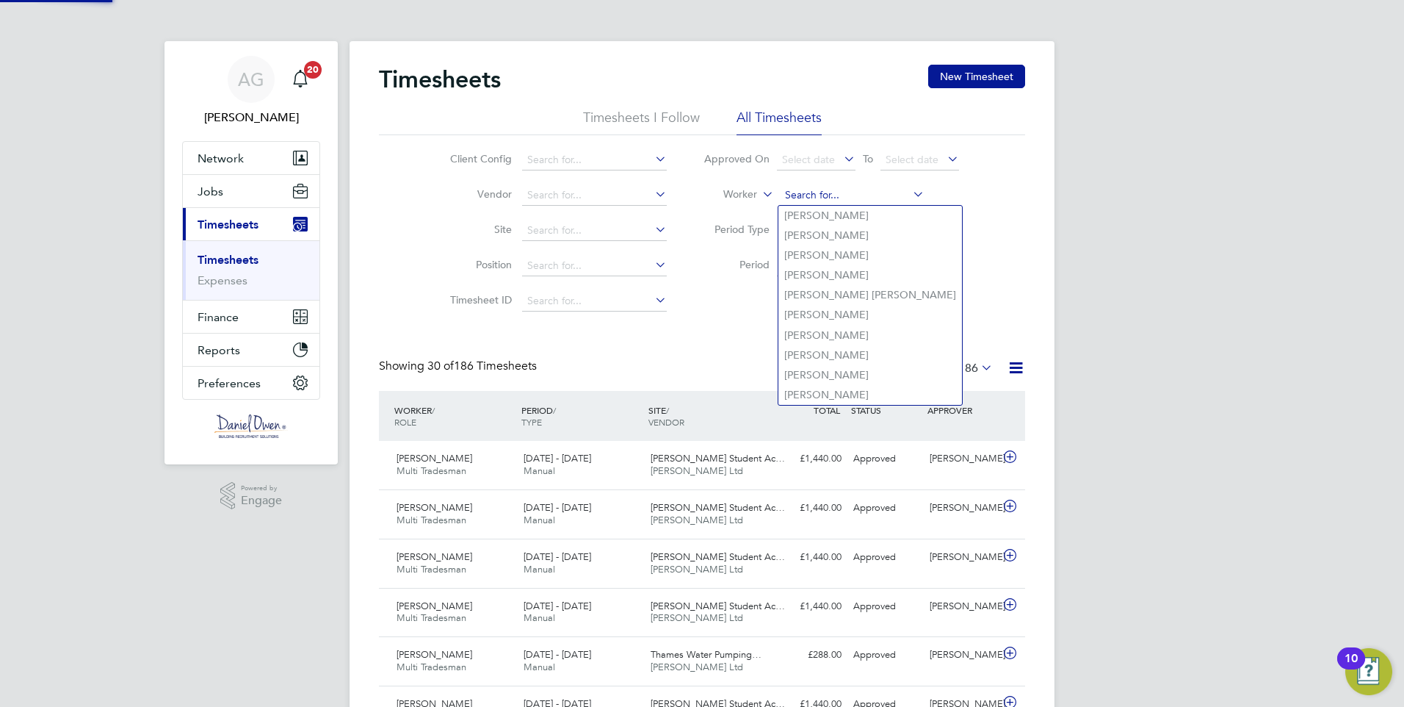
click at [851, 198] on input at bounding box center [852, 195] width 145 height 21
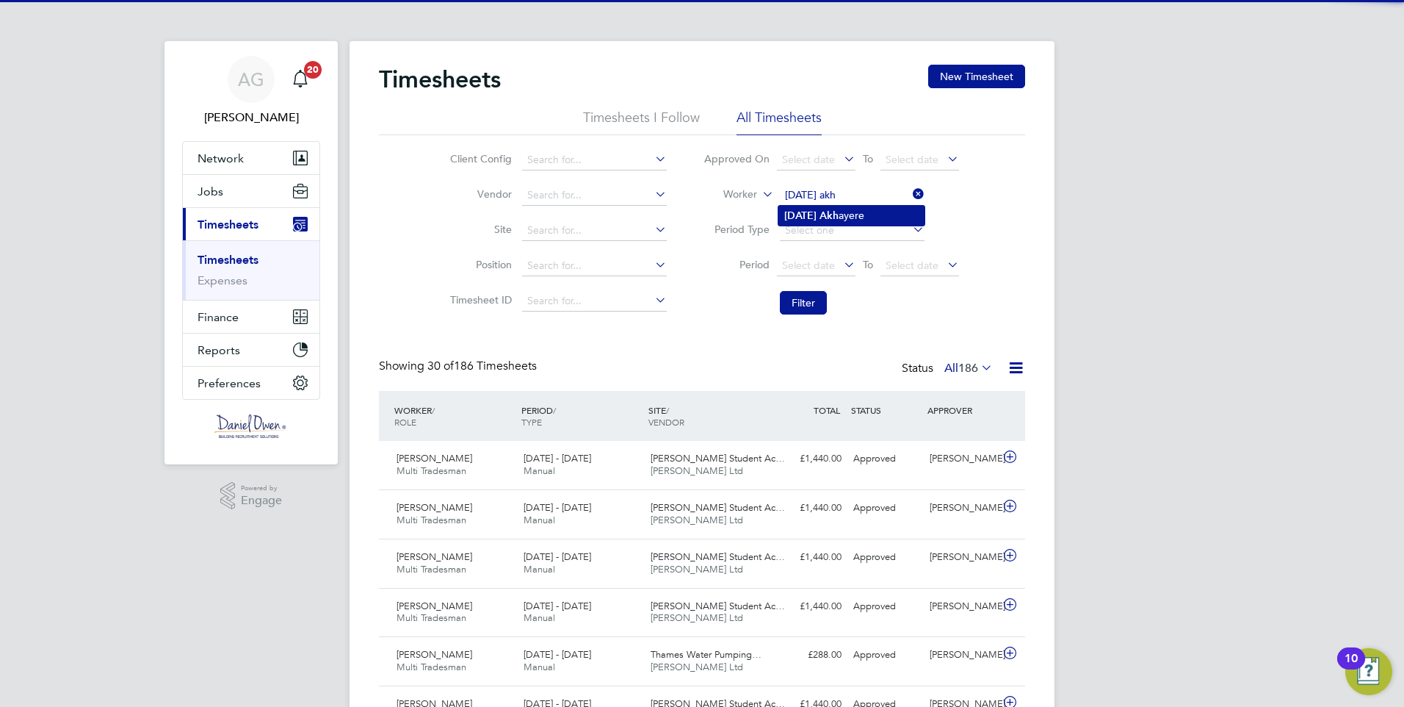
click at [837, 217] on b "Akh" at bounding box center [829, 215] width 19 height 12
type input "[DATE] Akhayere"
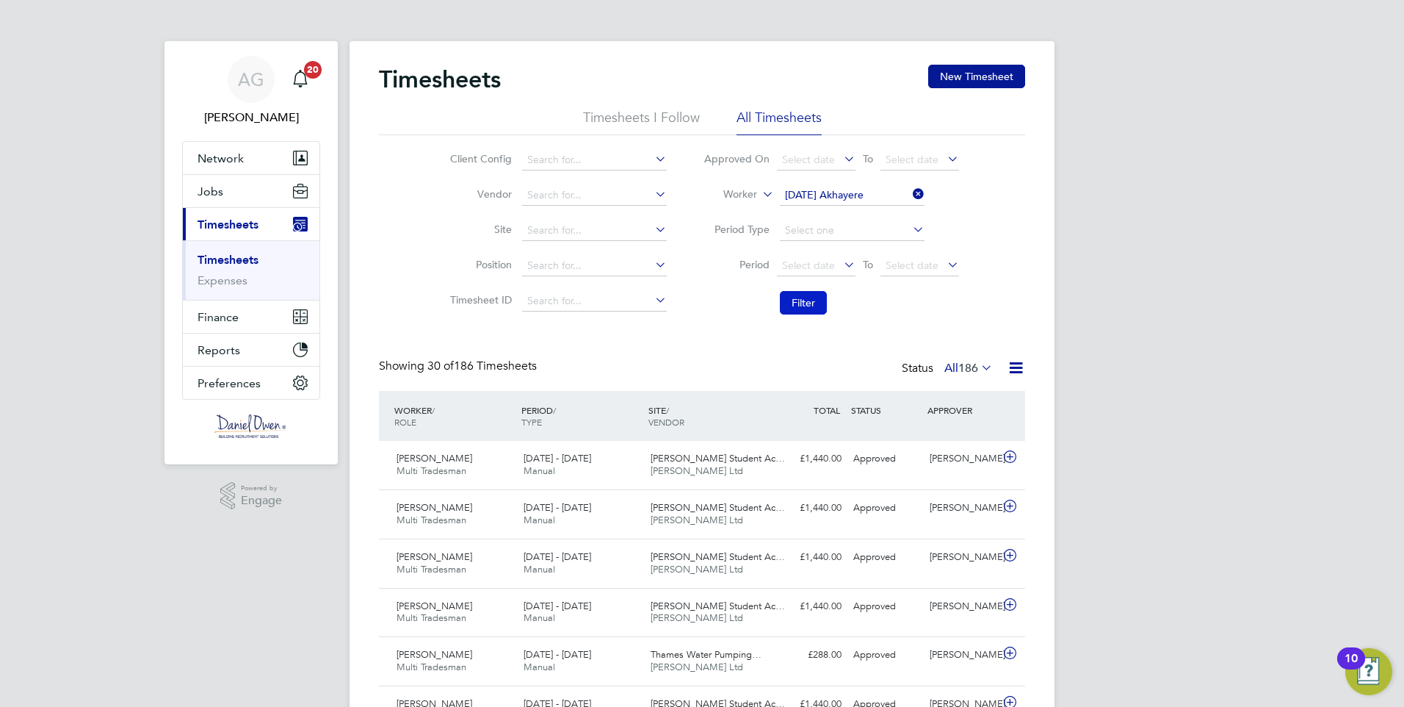
click at [812, 311] on button "Filter" at bounding box center [803, 303] width 47 height 24
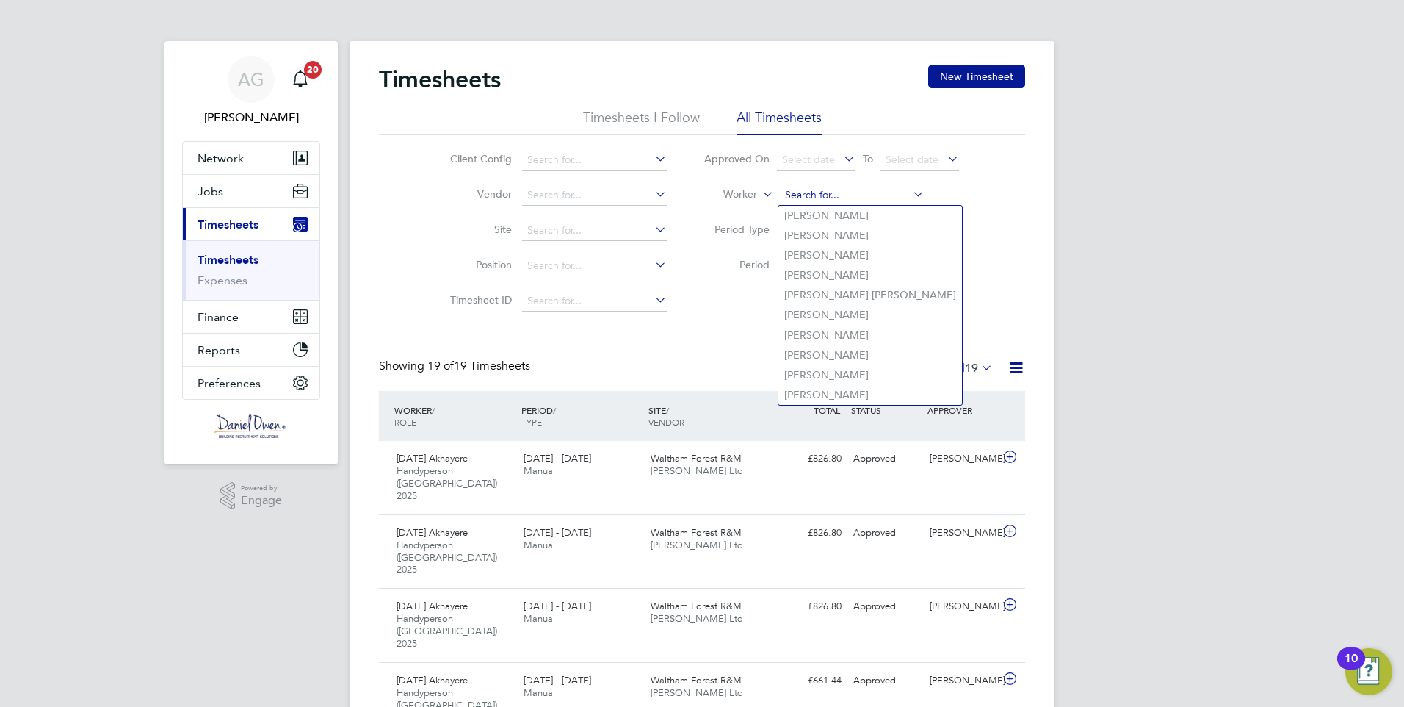
click at [845, 196] on input at bounding box center [852, 195] width 145 height 21
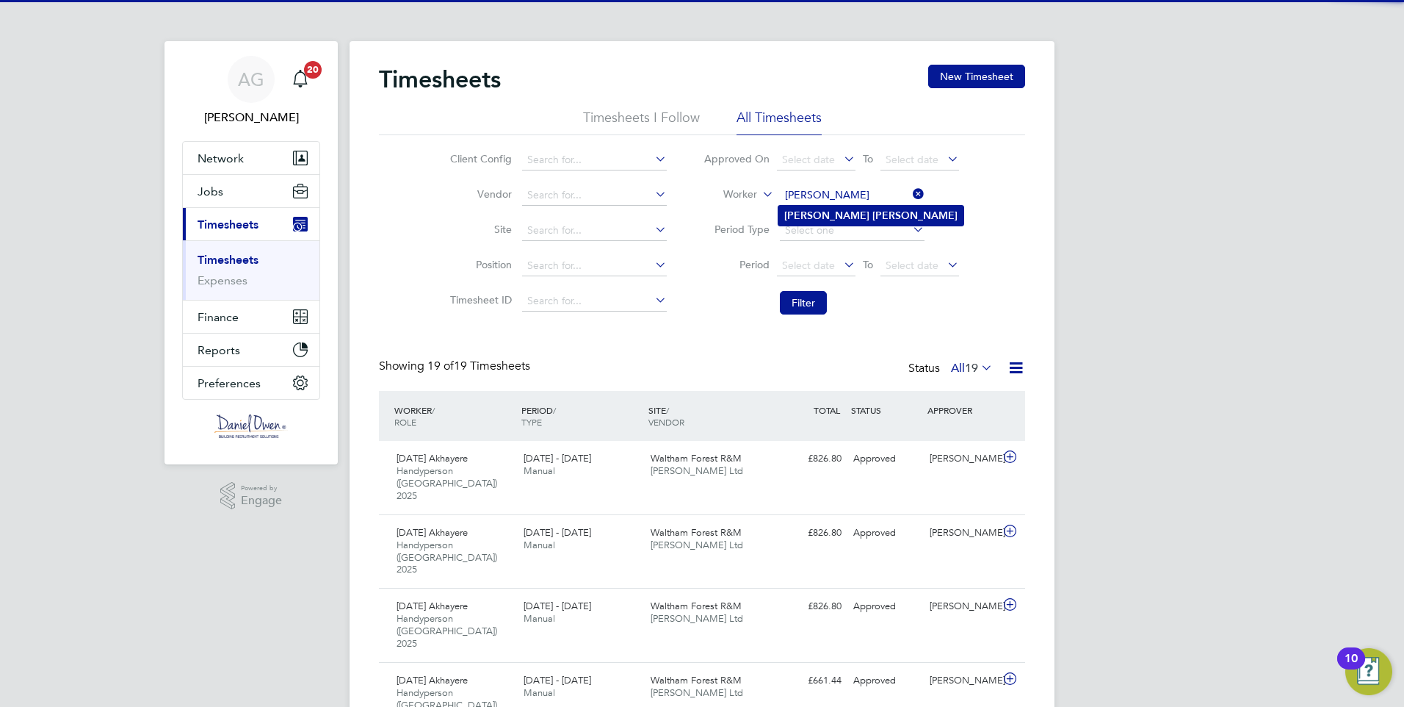
click at [873, 211] on b "[PERSON_NAME]" at bounding box center [915, 215] width 85 height 12
type input "[PERSON_NAME]"
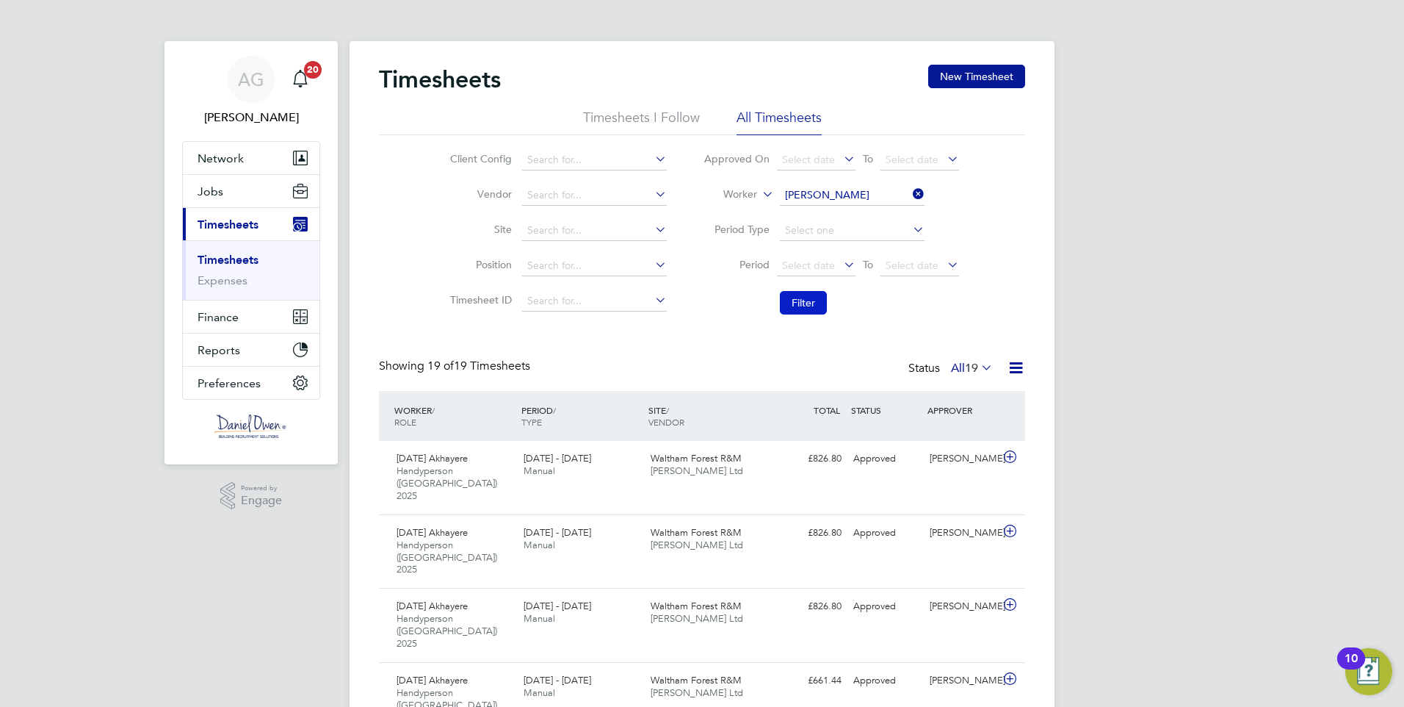
click at [812, 301] on button "Filter" at bounding box center [803, 303] width 47 height 24
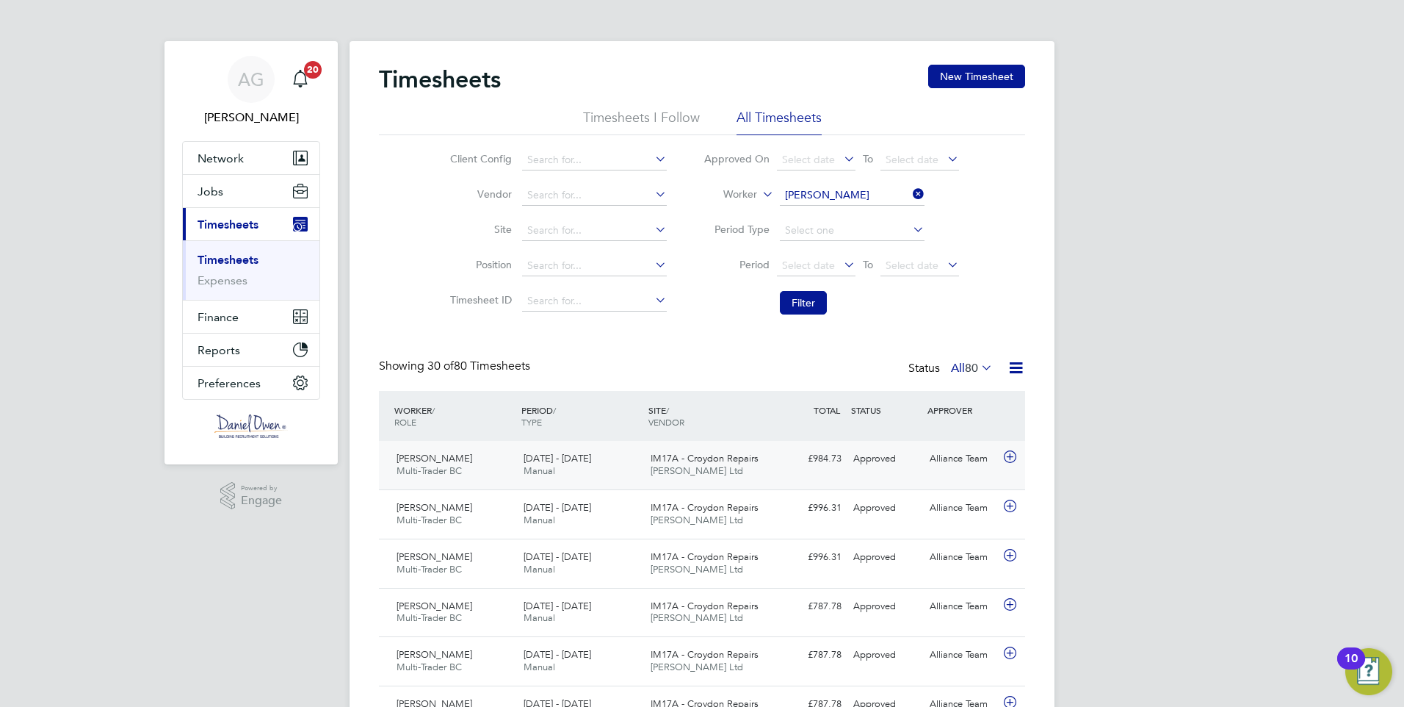
click at [685, 471] on span "[PERSON_NAME] Ltd" at bounding box center [697, 470] width 93 height 12
